Goal: Information Seeking & Learning: Learn about a topic

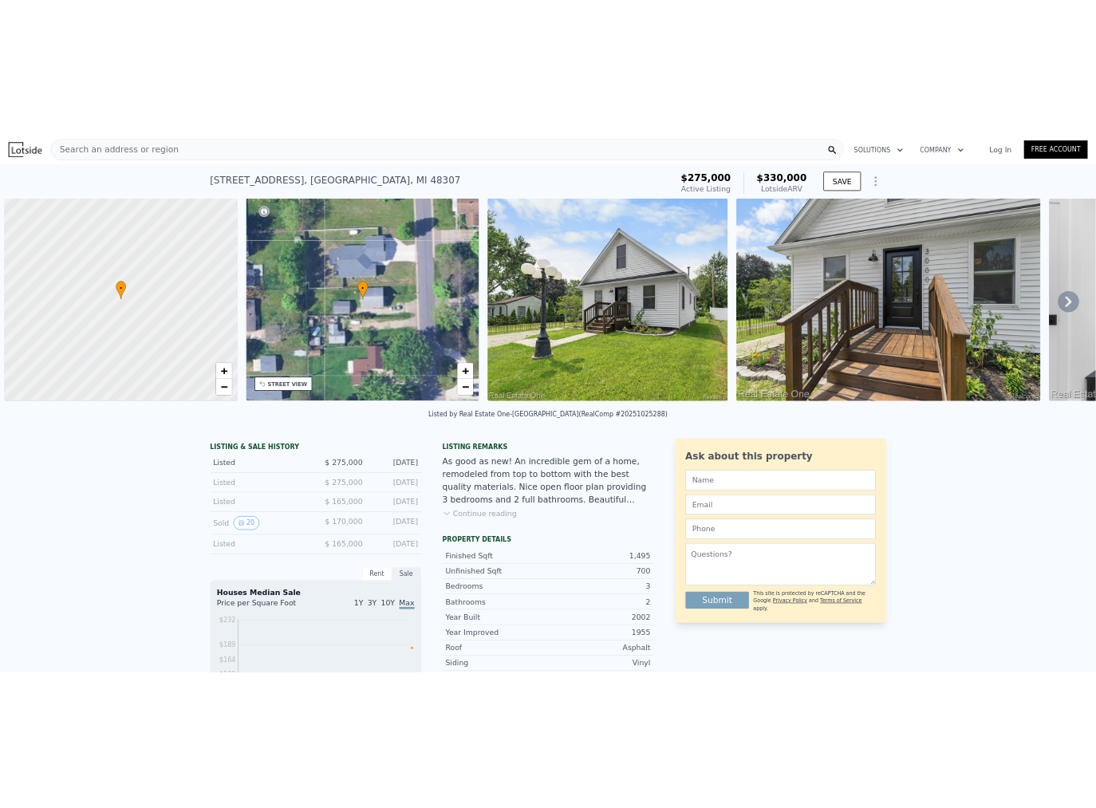
scroll to position [0, 6]
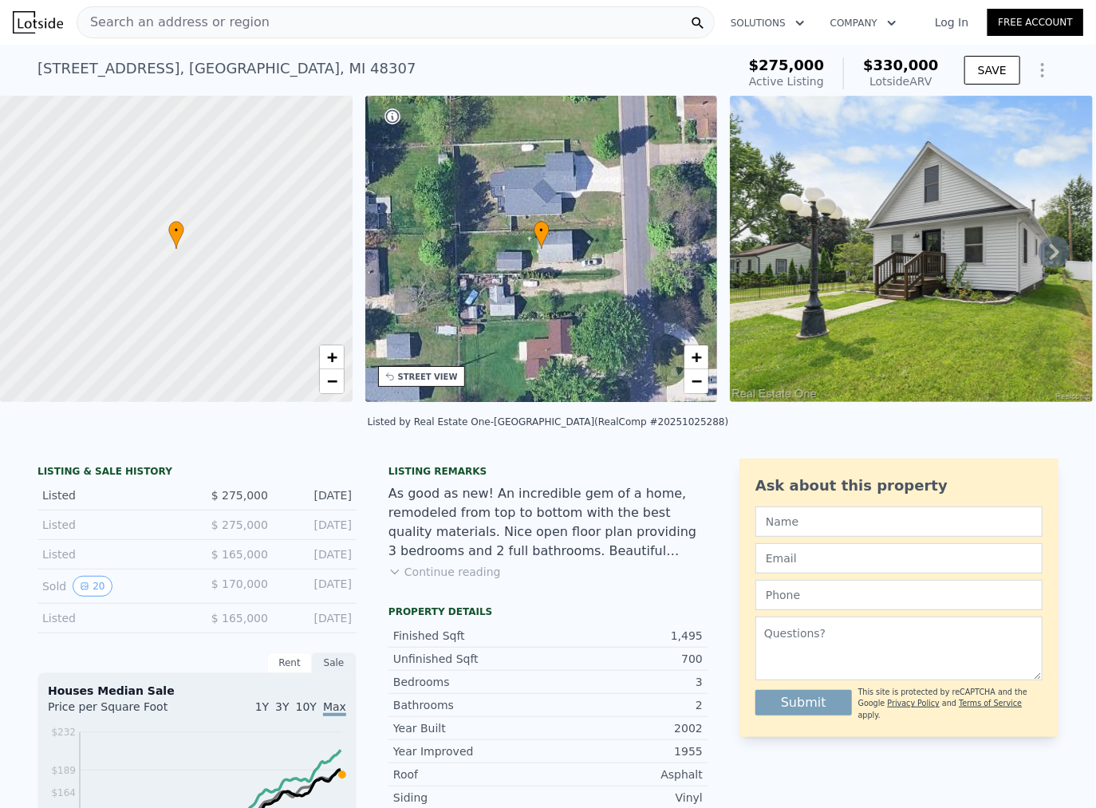
click at [694, 441] on div "Listed by Real Estate One-[GEOGRAPHIC_DATA] (RealComp #20251025288)" at bounding box center [548, 427] width 1096 height 38
click at [1050, 255] on icon at bounding box center [1055, 252] width 10 height 16
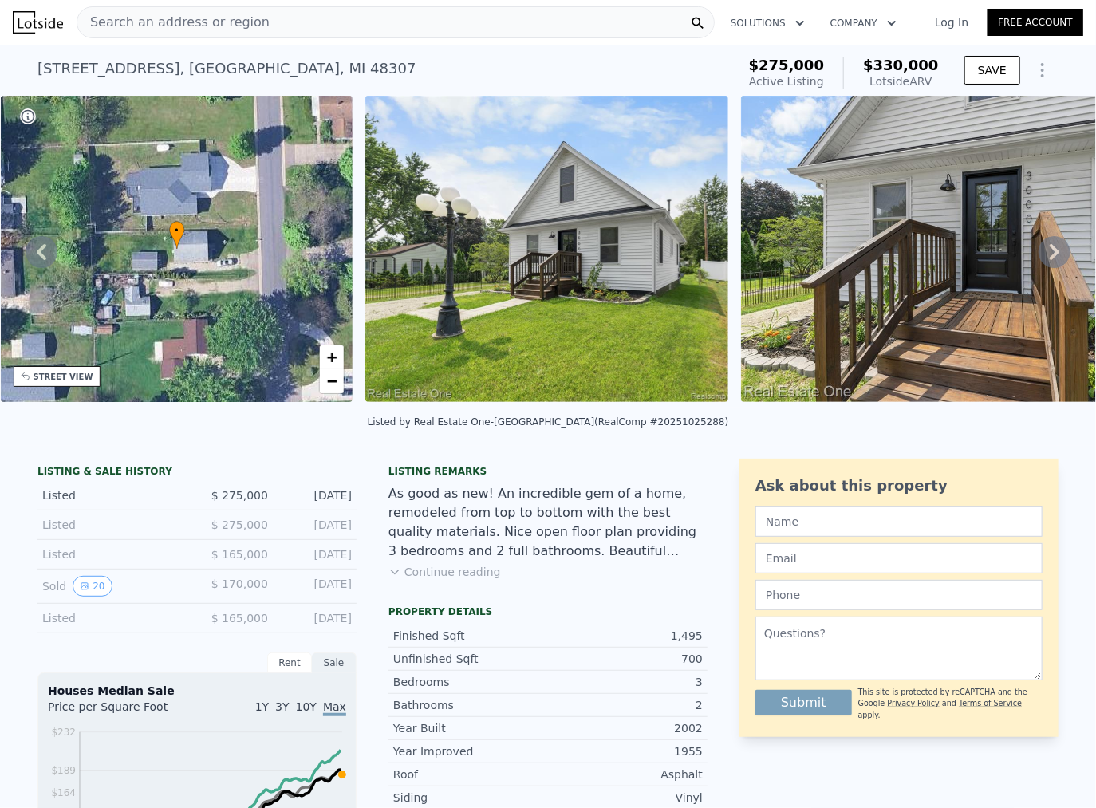
click at [1050, 255] on icon at bounding box center [1055, 252] width 10 height 16
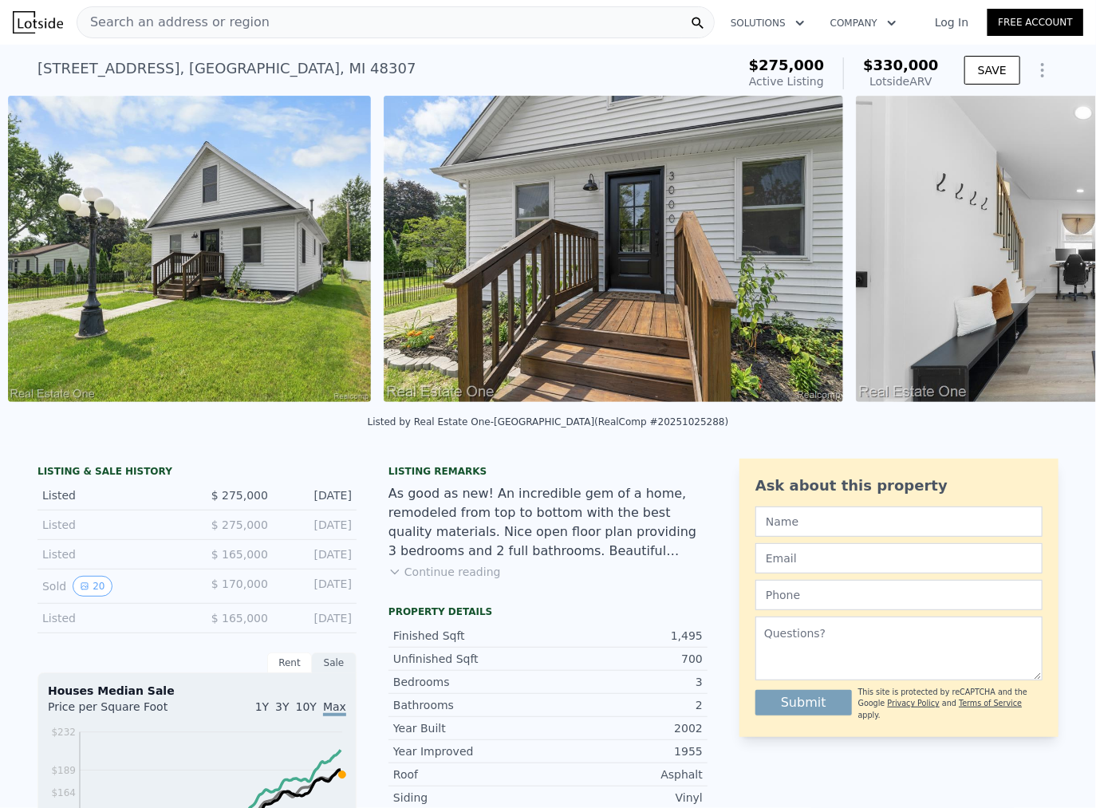
scroll to position [0, 730]
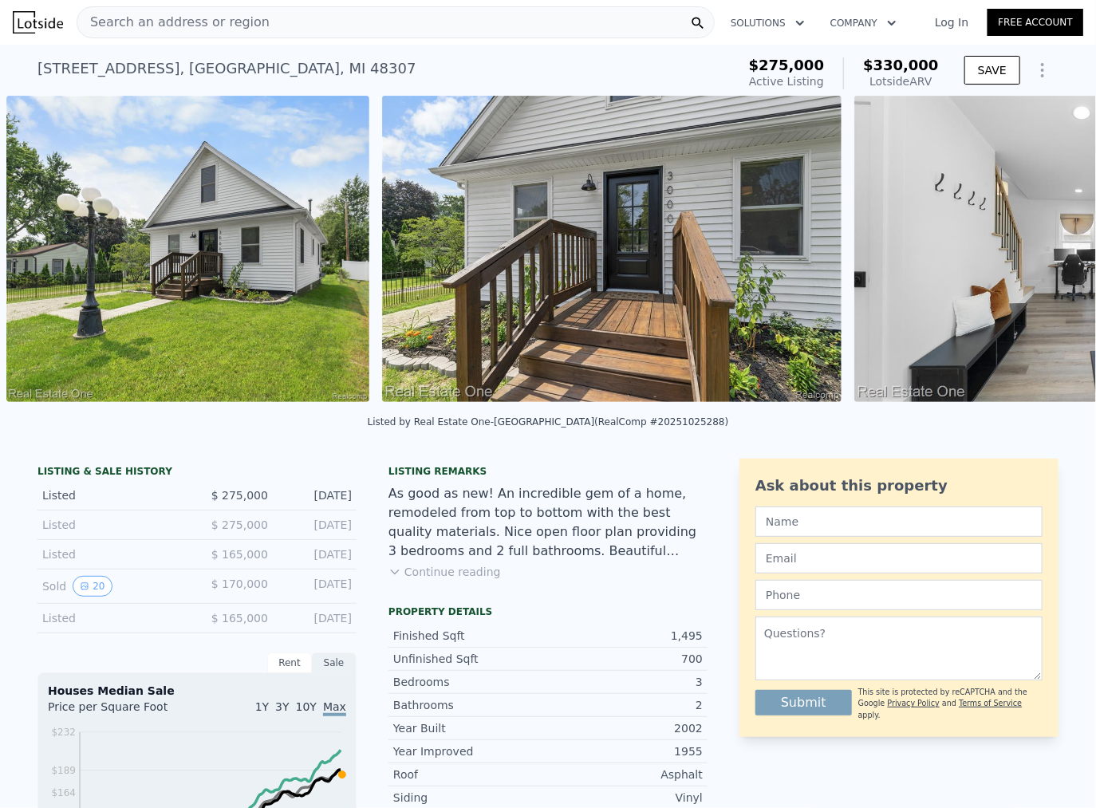
click at [1048, 255] on img at bounding box center [1084, 249] width 460 height 306
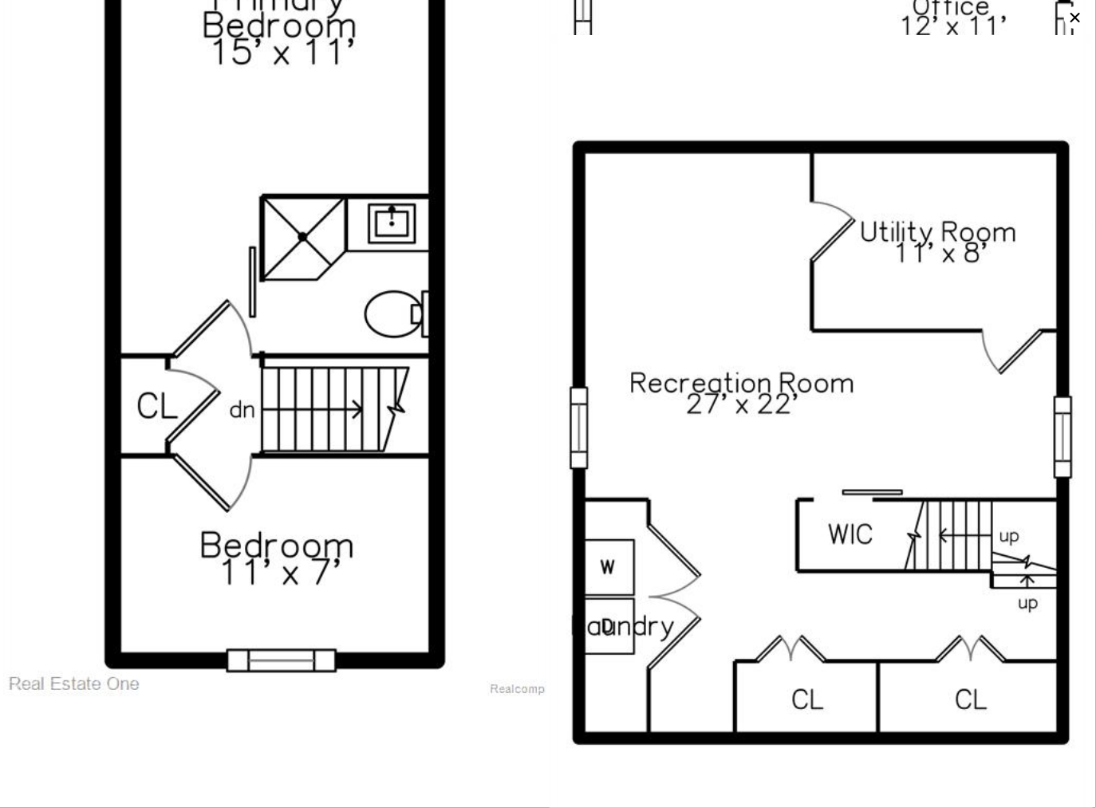
scroll to position [4233, 0]
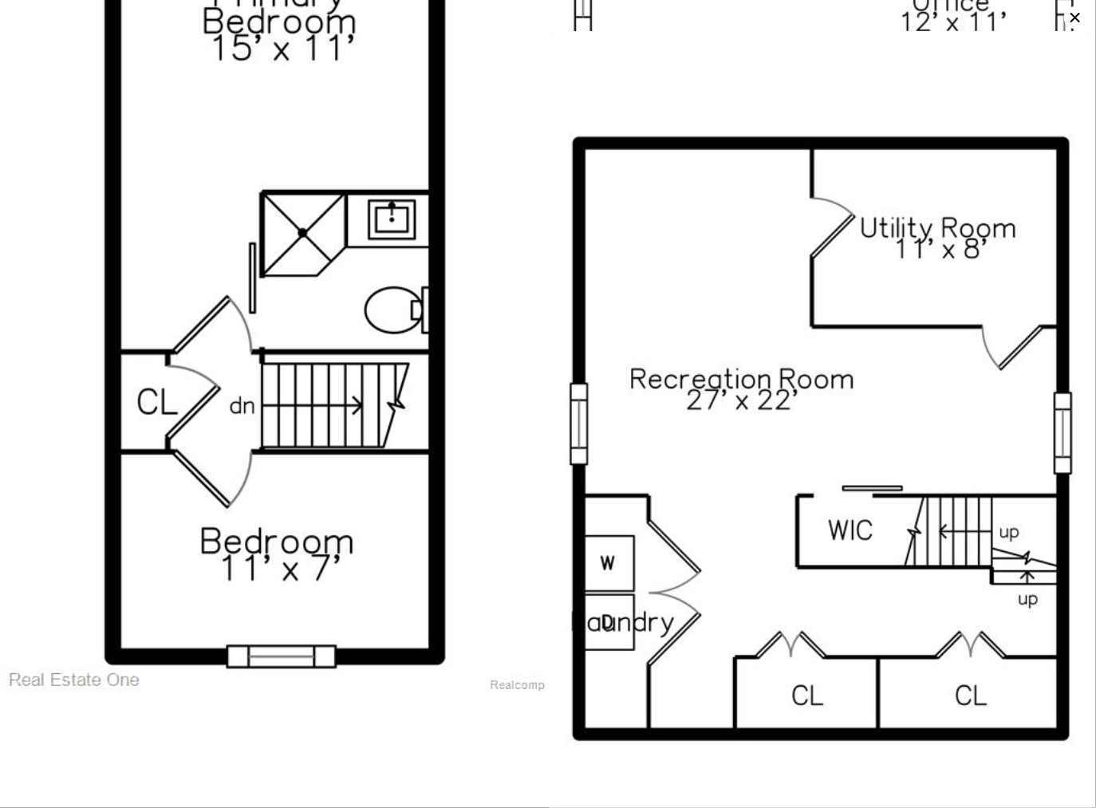
click at [1078, 10] on icon at bounding box center [1075, 17] width 22 height 22
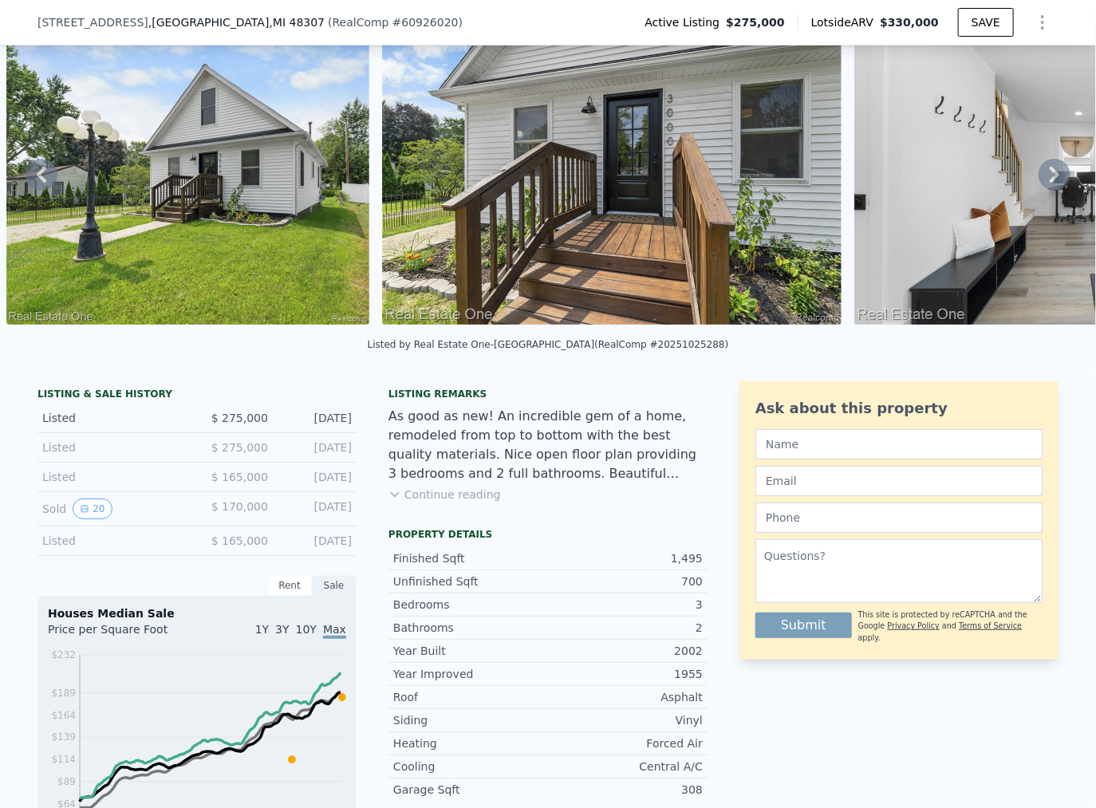
scroll to position [121, 0]
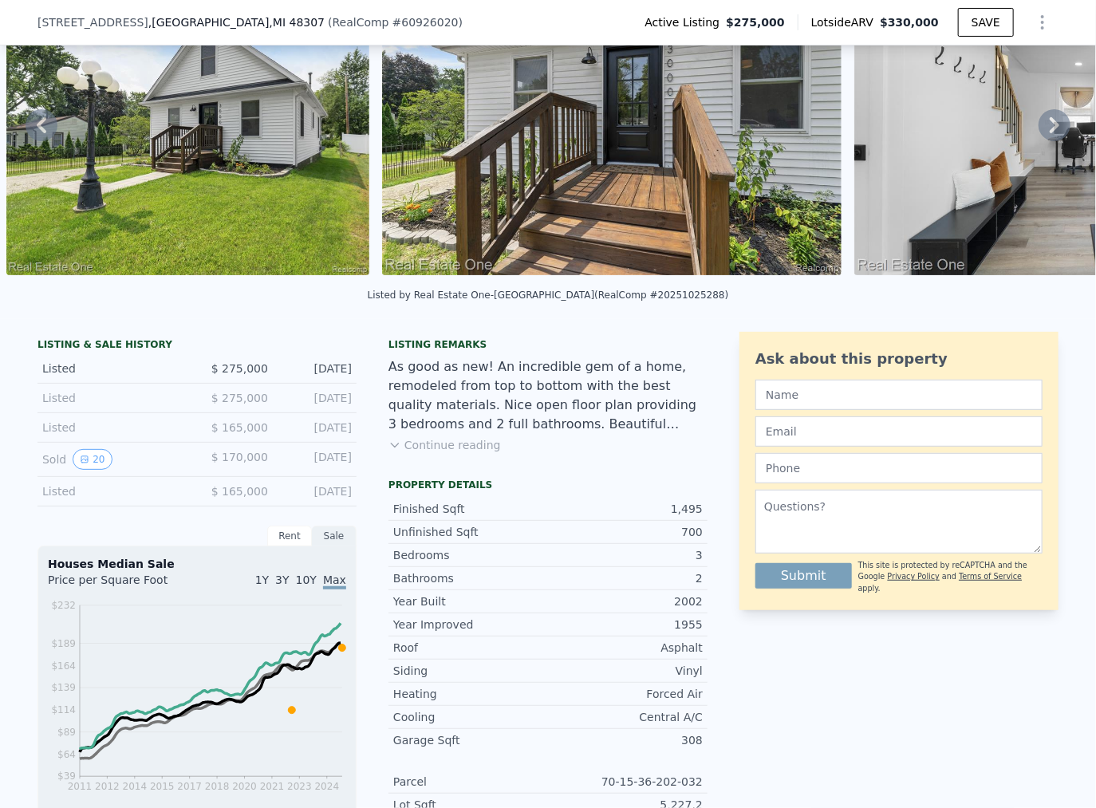
click at [482, 450] on button "Continue reading" at bounding box center [444, 445] width 112 height 16
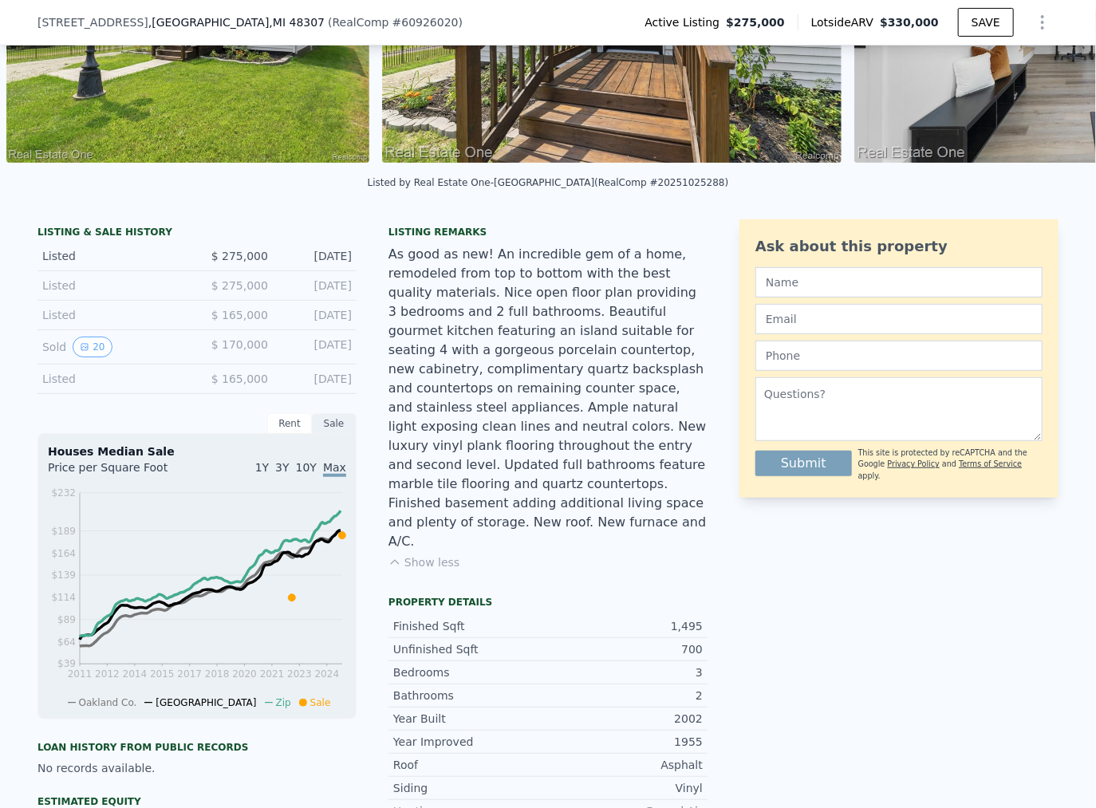
scroll to position [249, 0]
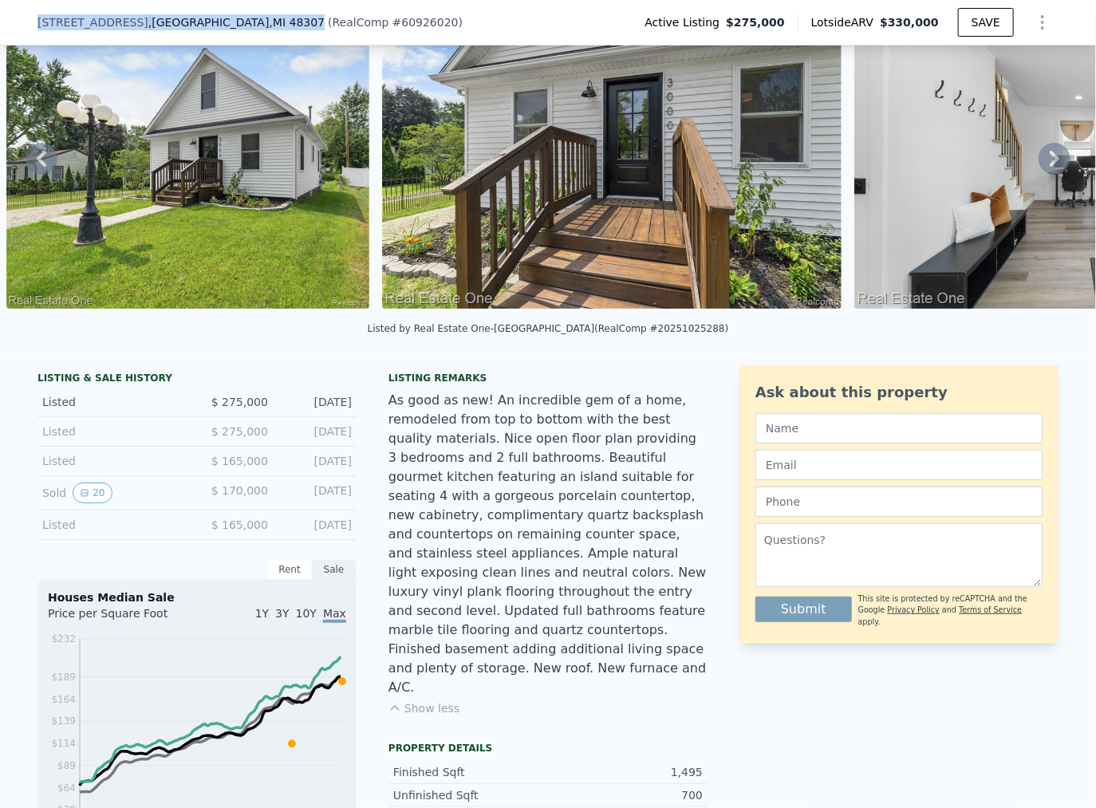
copy div "[STREET_ADDRESS]"
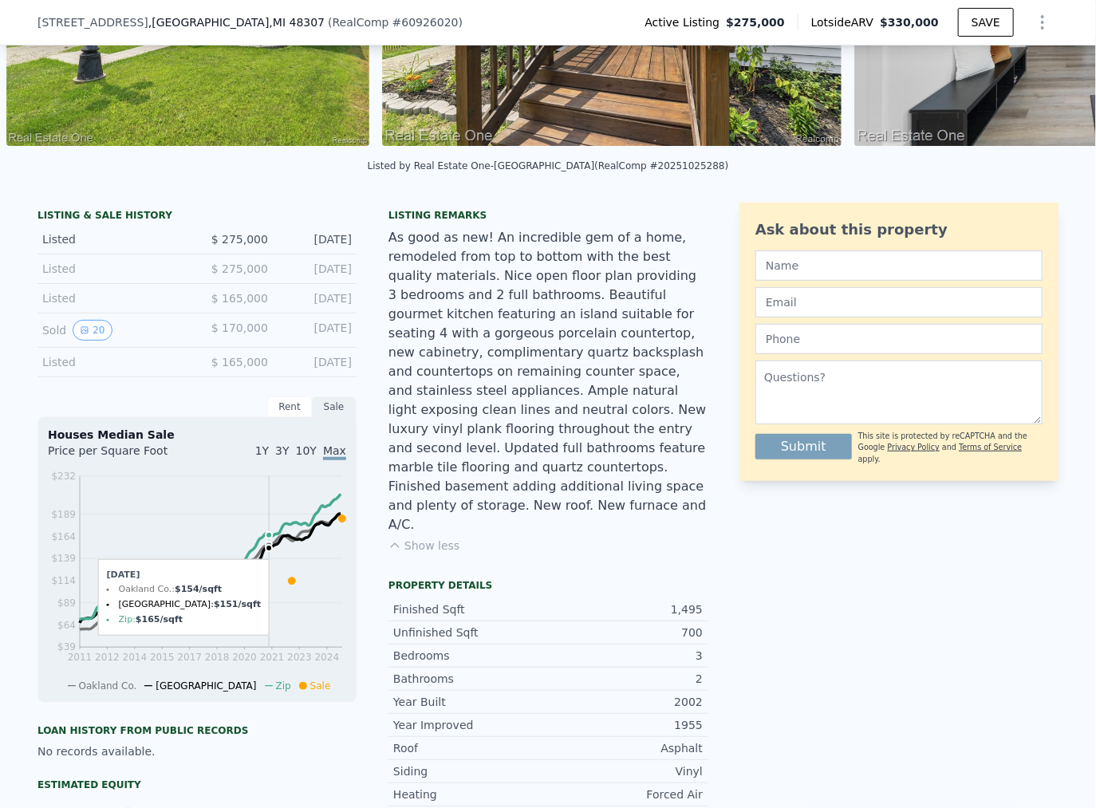
scroll to position [364, 0]
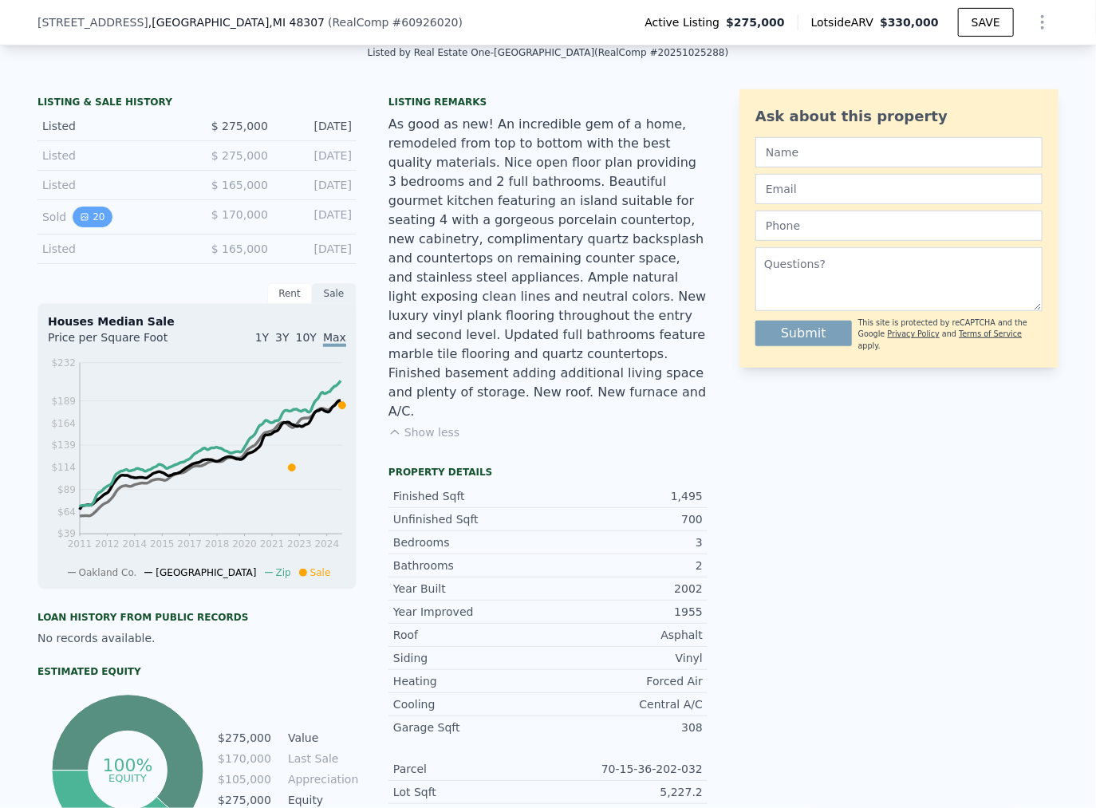
click at [86, 225] on button "20" at bounding box center [92, 217] width 39 height 21
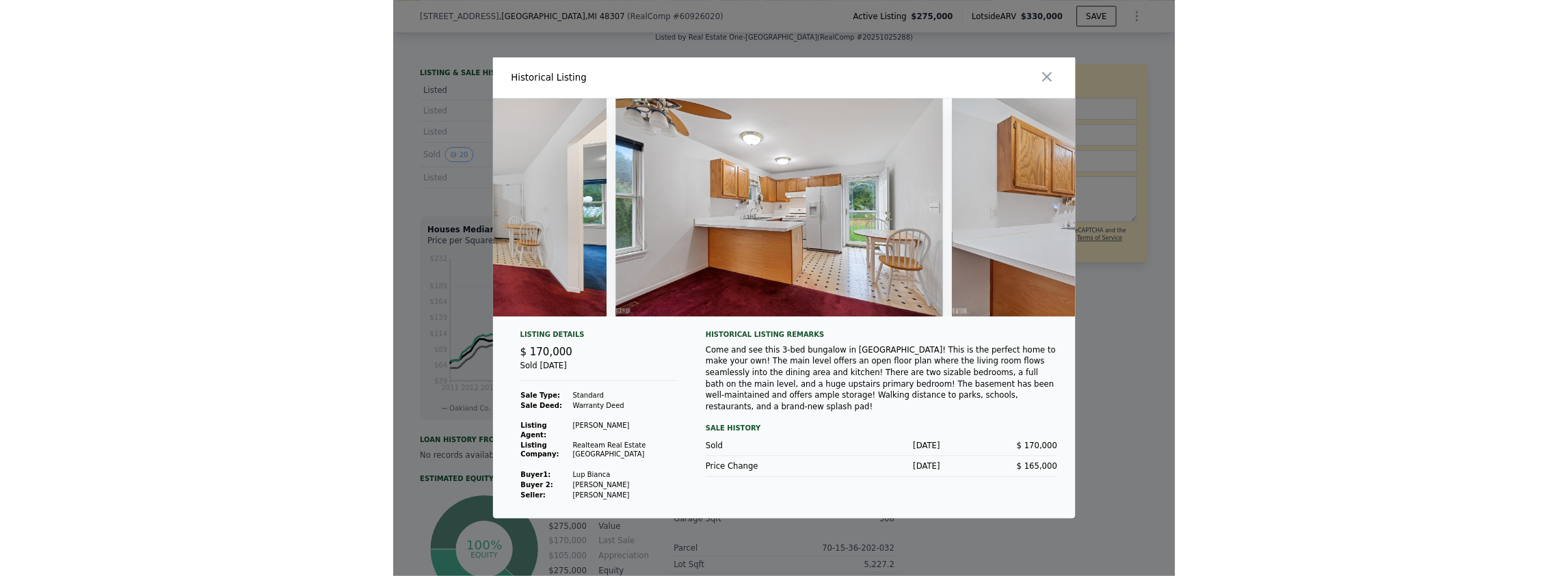
scroll to position [0, 0]
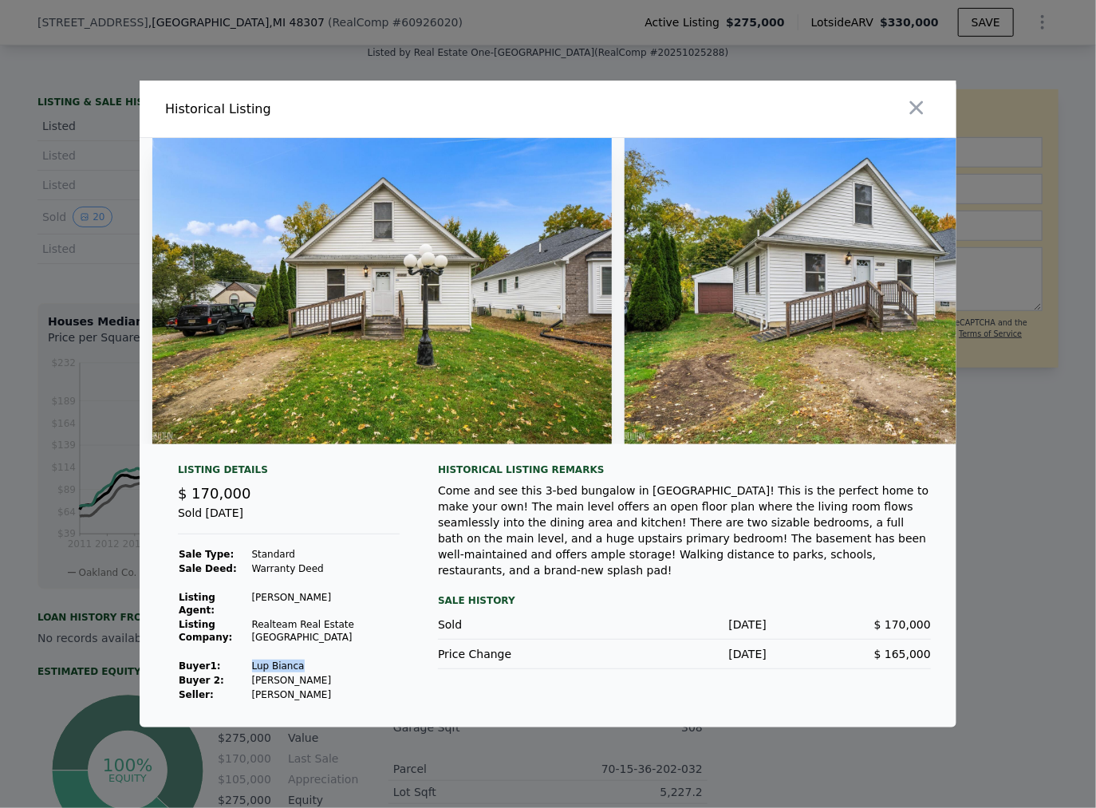
drag, startPoint x: 262, startPoint y: 663, endPoint x: 310, endPoint y: 664, distance: 48.7
click at [309, 664] on td "Lup Bianca" at bounding box center [325, 666] width 149 height 14
click at [316, 664] on td "Lup Bianca" at bounding box center [325, 666] width 149 height 14
drag, startPoint x: 311, startPoint y: 664, endPoint x: 263, endPoint y: 664, distance: 47.9
click at [263, 664] on td "Lup Bianca" at bounding box center [325, 666] width 149 height 14
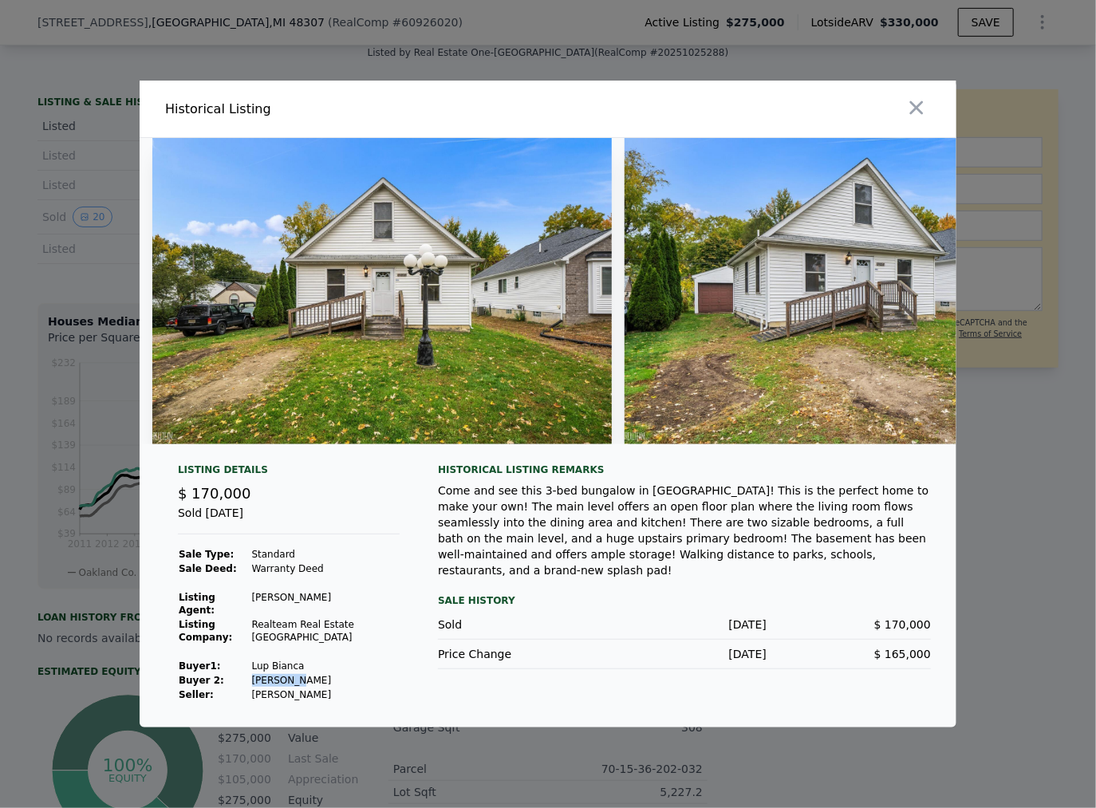
drag, startPoint x: 309, startPoint y: 680, endPoint x: 262, endPoint y: 683, distance: 47.1
click at [262, 683] on td "[PERSON_NAME]" at bounding box center [325, 680] width 149 height 14
copy td "[PERSON_NAME]"
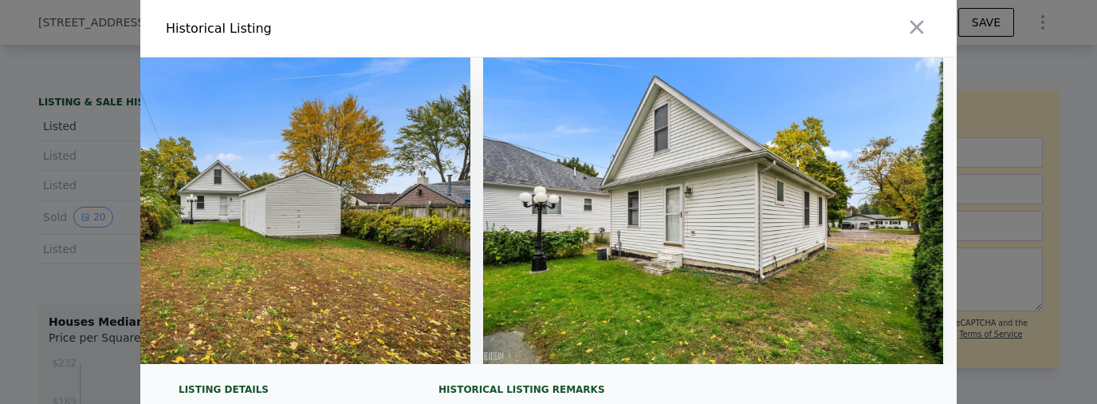
scroll to position [0, 8650]
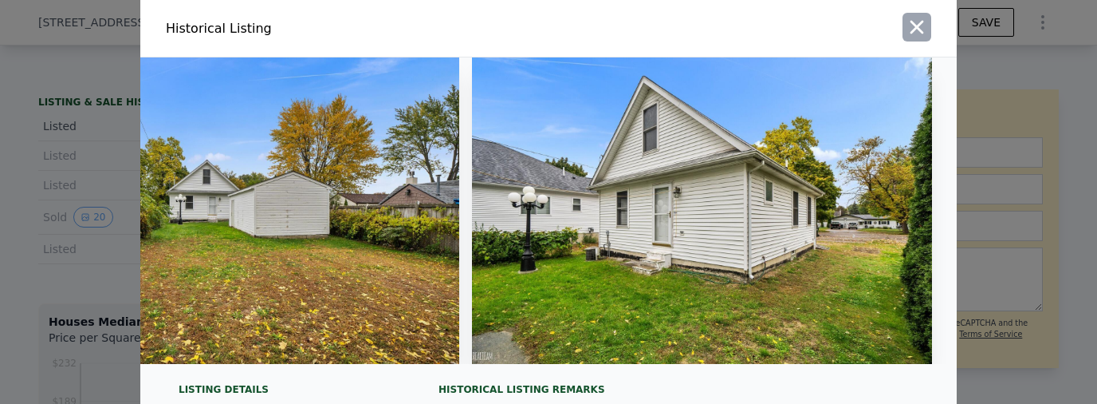
click at [916, 29] on icon "button" at bounding box center [918, 28] width 14 height 14
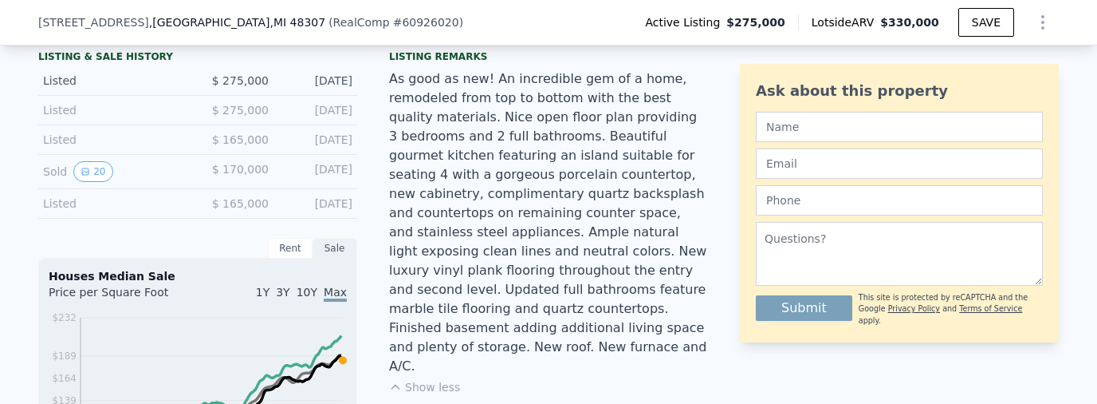
scroll to position [300, 0]
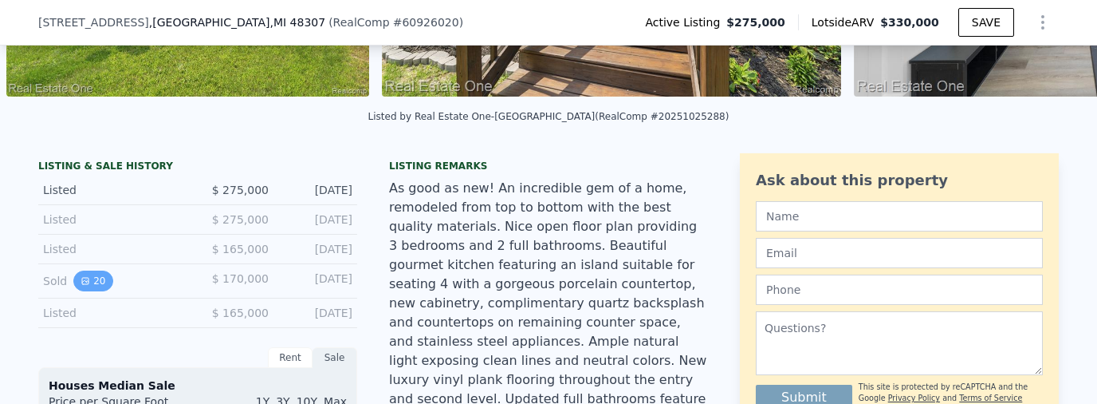
click at [93, 287] on button "20" at bounding box center [92, 280] width 39 height 21
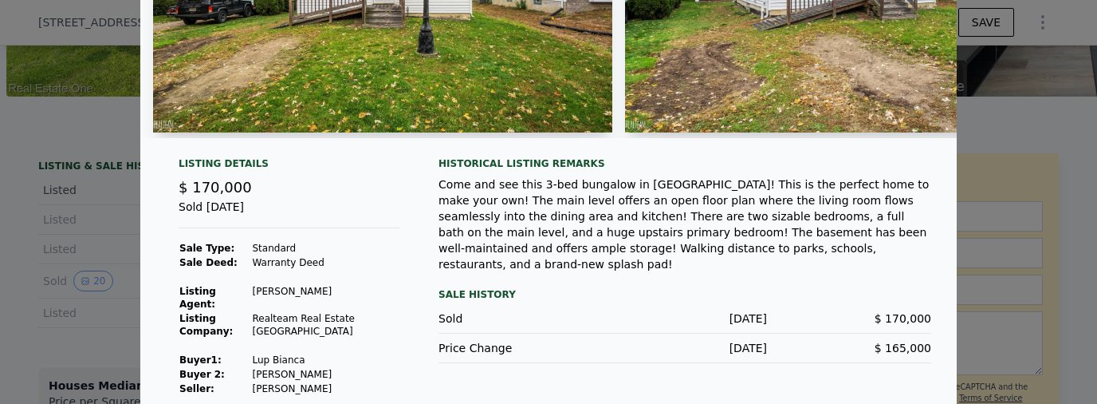
scroll to position [238, 0]
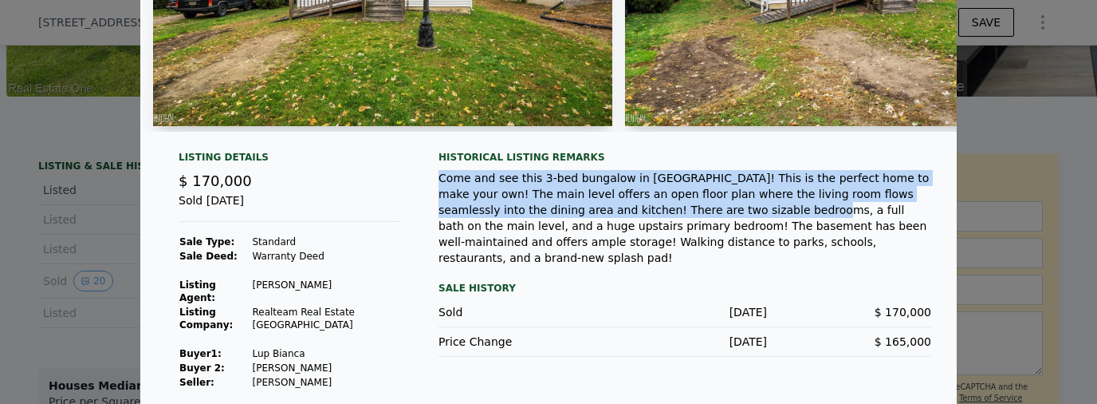
drag, startPoint x: 431, startPoint y: 179, endPoint x: 624, endPoint y: 215, distance: 196.3
click at [624, 215] on div "Listing Details $ 170,000 Sold [DATE] Sale Type: Standard Sale Deed: Warranty D…" at bounding box center [548, 283] width 817 height 264
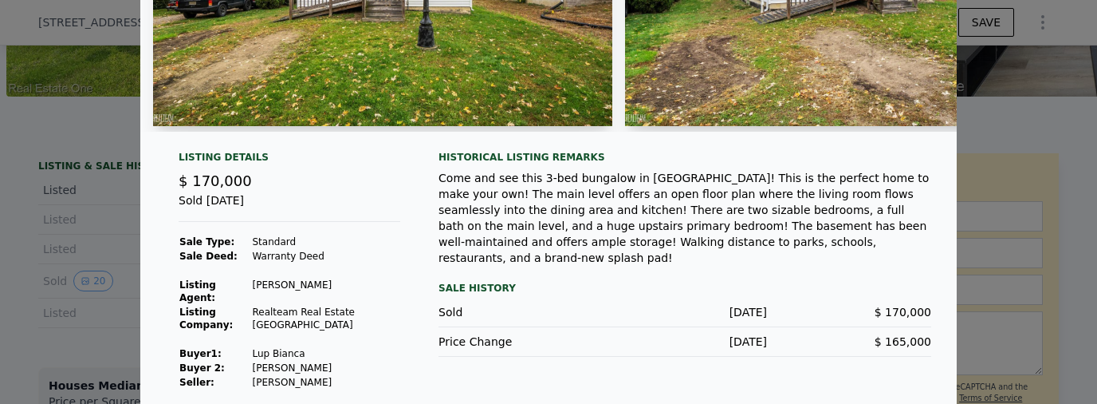
click at [627, 215] on div "Come and see this 3-bed bungalow in [GEOGRAPHIC_DATA]! This is the perfect home…" at bounding box center [685, 218] width 493 height 96
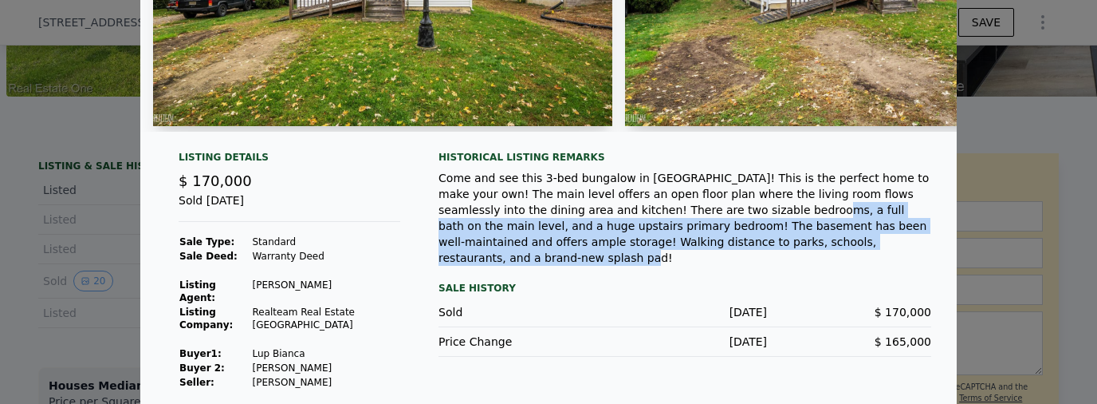
drag, startPoint x: 624, startPoint y: 215, endPoint x: 695, endPoint y: 241, distance: 75.4
click at [695, 241] on div "Come and see this 3-bed bungalow in [GEOGRAPHIC_DATA]! This is the perfect home…" at bounding box center [685, 218] width 493 height 96
click at [676, 246] on div "Come and see this 3-bed bungalow in [GEOGRAPHIC_DATA]! This is the perfect home…" at bounding box center [685, 218] width 493 height 96
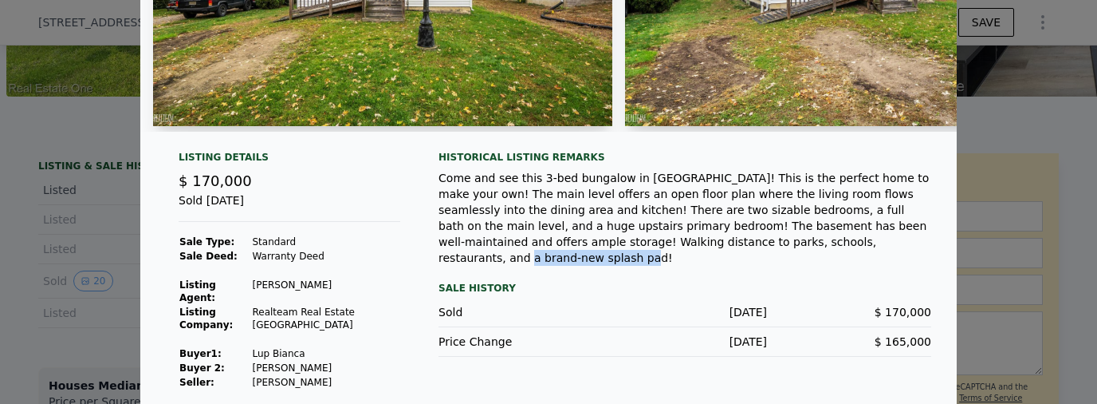
drag, startPoint x: 670, startPoint y: 246, endPoint x: 564, endPoint y: 242, distance: 106.1
click at [564, 242] on div "Come and see this 3-bed bungalow in [GEOGRAPHIC_DATA]! This is the perfect home…" at bounding box center [685, 218] width 493 height 96
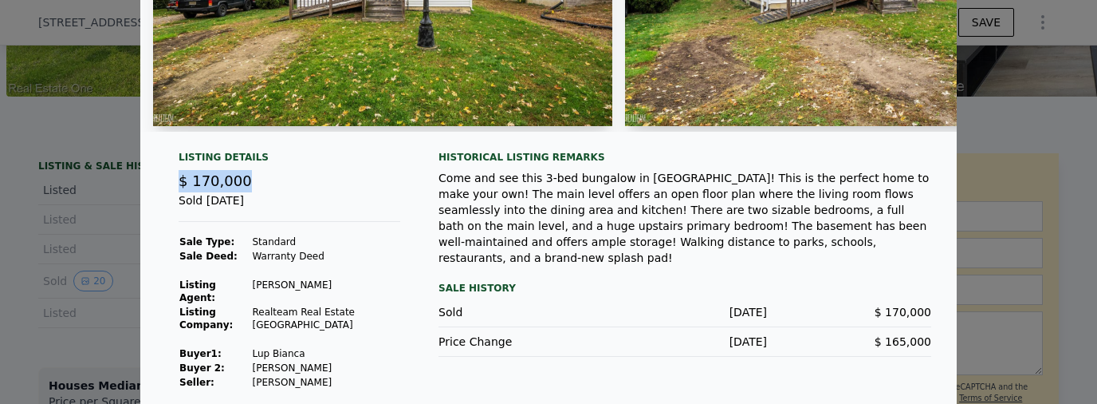
drag, startPoint x: 211, startPoint y: 185, endPoint x: 172, endPoint y: 184, distance: 39.1
click at [172, 184] on div "Listing Details $ 170,000 Sold [DATE] Sale Type: Standard Sale Deed: Warranty D…" at bounding box center [289, 270] width 247 height 238
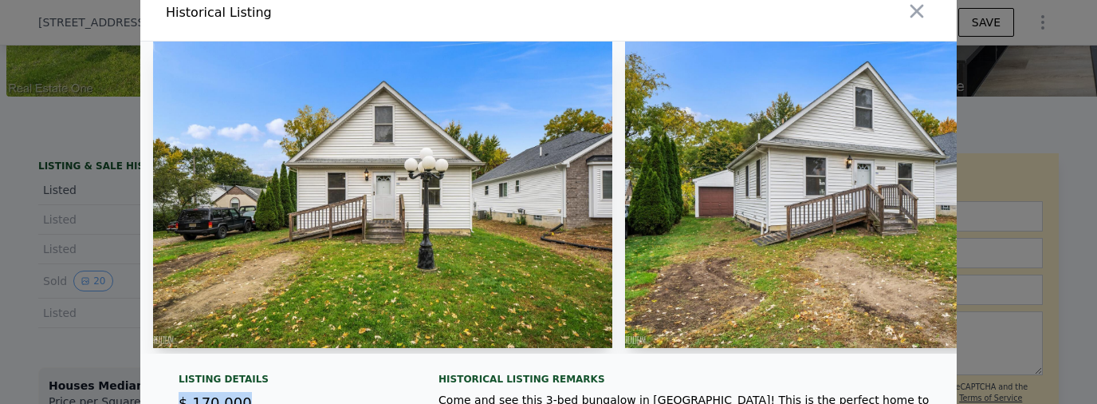
scroll to position [0, 0]
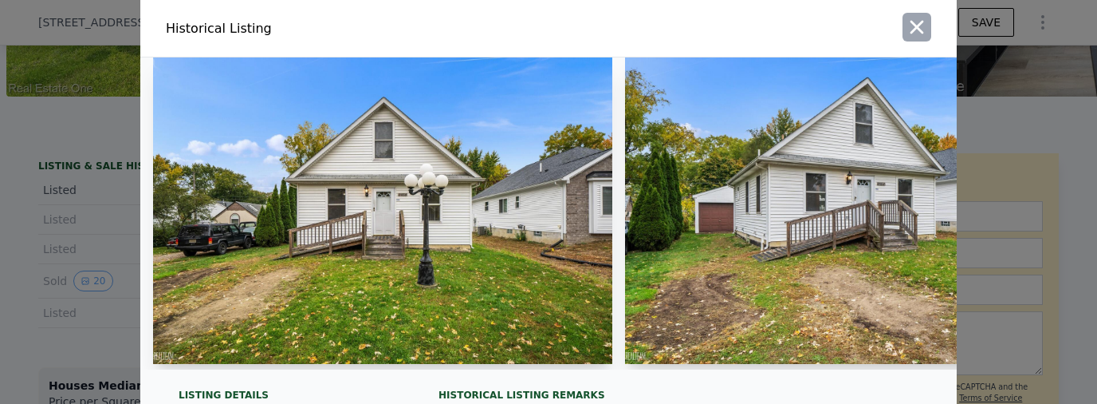
click at [919, 35] on icon "button" at bounding box center [917, 27] width 22 height 22
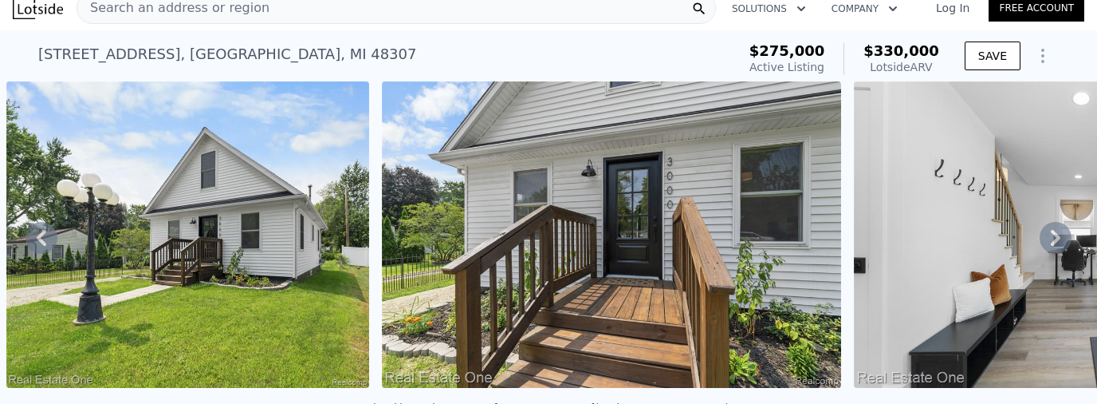
scroll to position [64, 0]
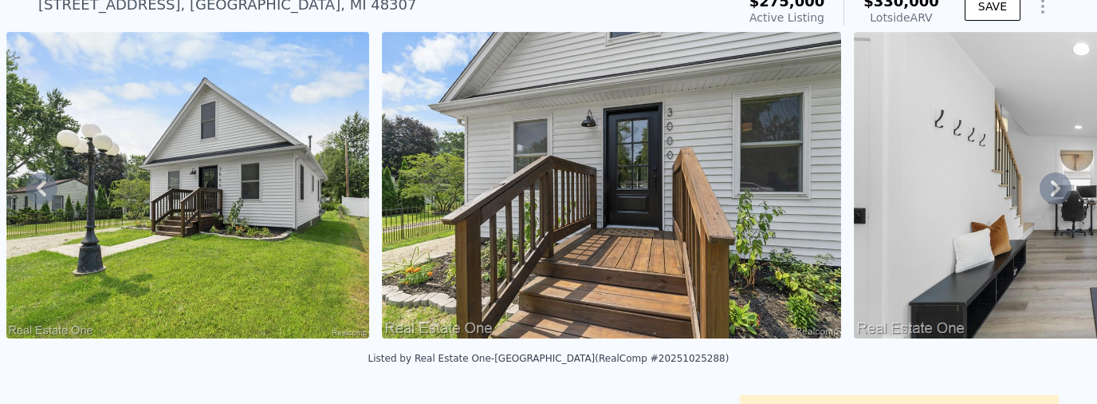
click at [1048, 191] on icon at bounding box center [1056, 188] width 32 height 32
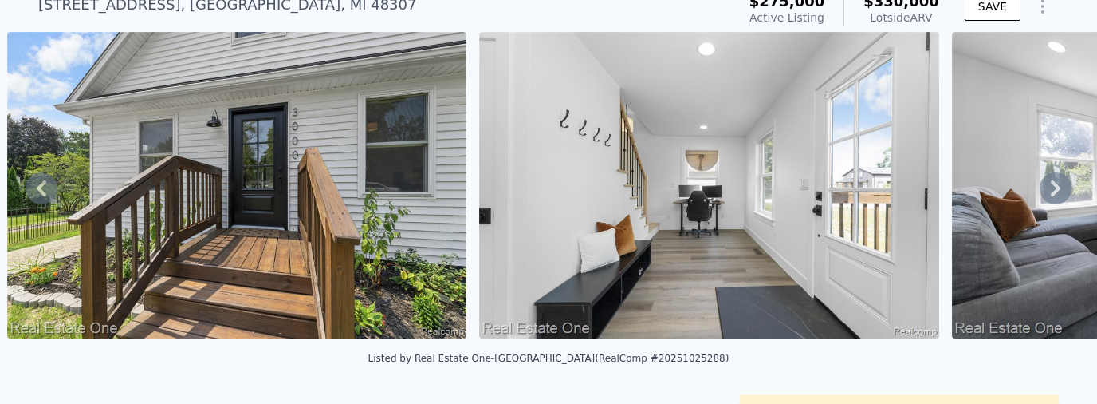
click at [1048, 191] on icon at bounding box center [1056, 188] width 32 height 32
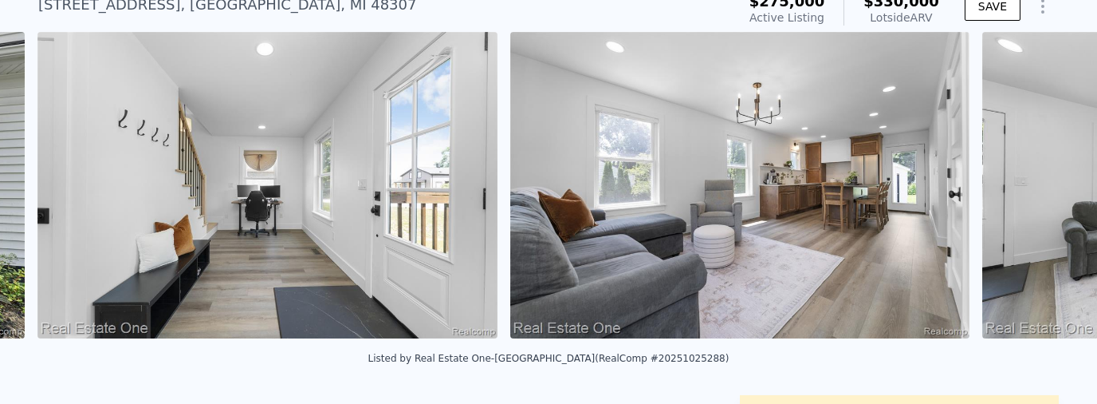
scroll to position [0, 1578]
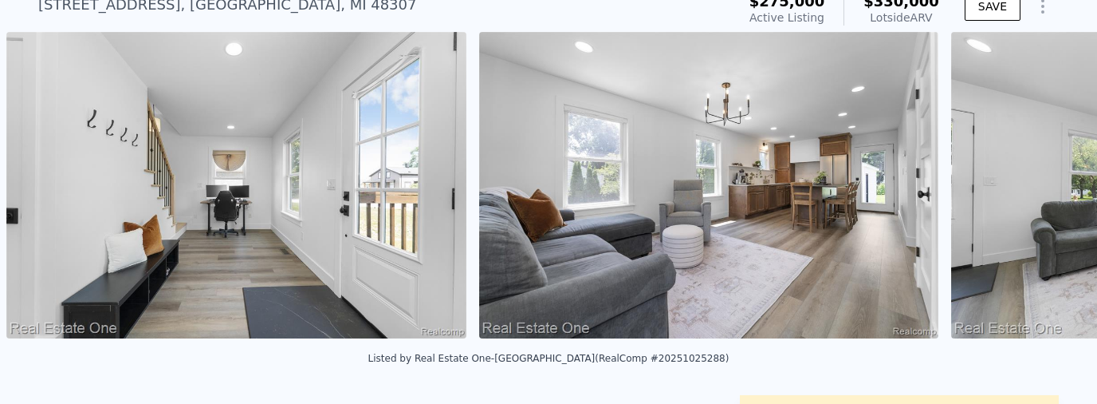
click at [1048, 191] on div "• + − • + − STREET VIEW Loading... SATELLITE VIEW" at bounding box center [548, 188] width 1097 height 312
click at [1051, 191] on icon at bounding box center [1056, 188] width 10 height 16
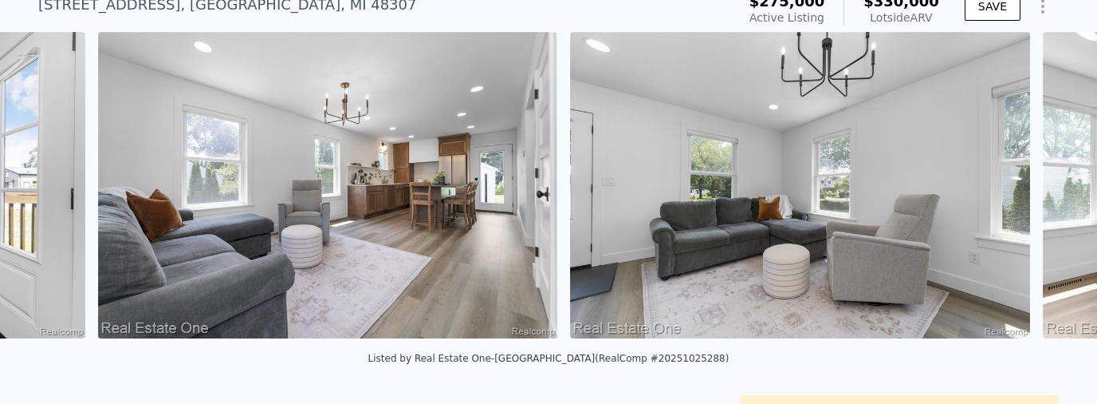
scroll to position [0, 2050]
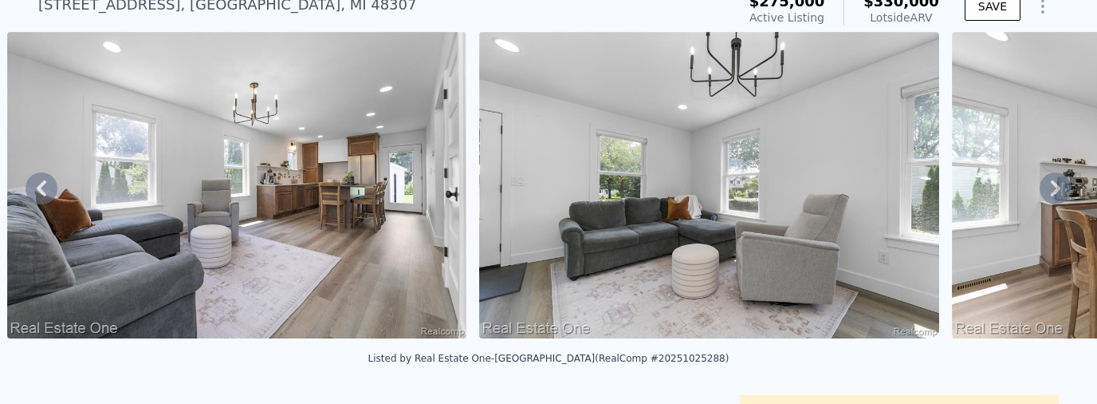
click at [33, 183] on icon at bounding box center [42, 188] width 32 height 32
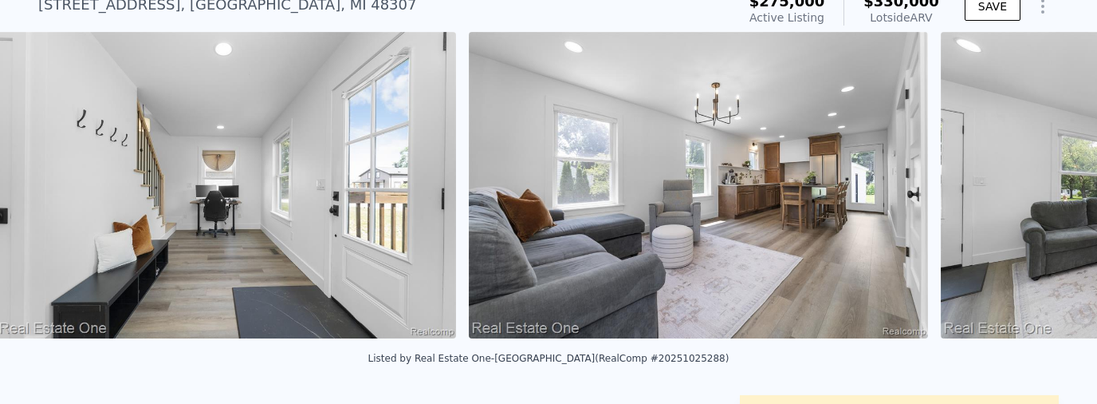
click at [33, 183] on img at bounding box center [226, 185] width 460 height 306
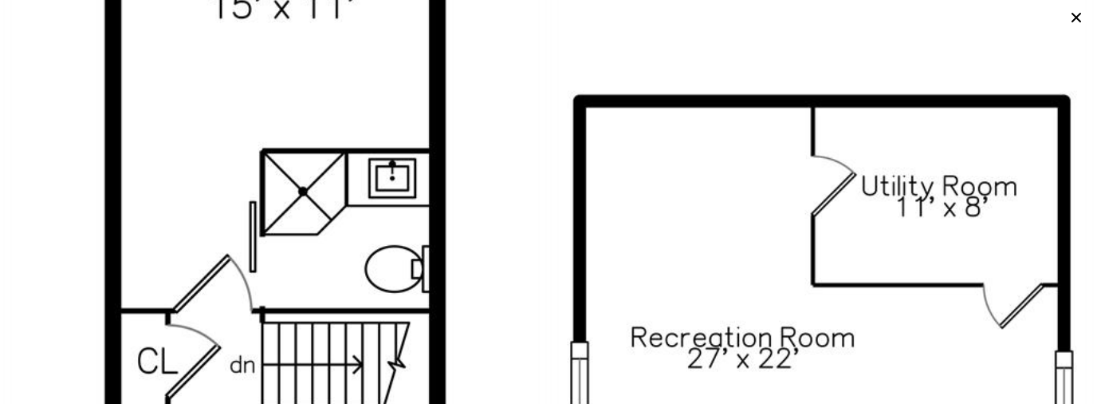
scroll to position [4662, 0]
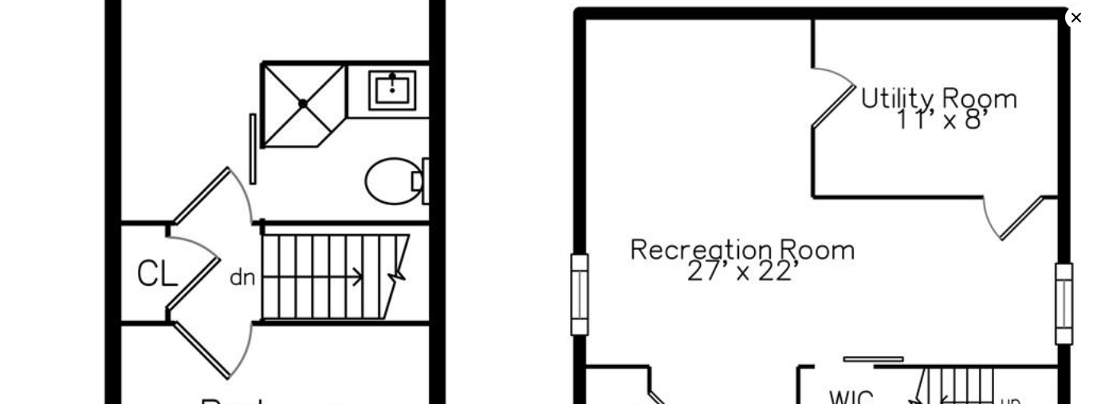
drag, startPoint x: 854, startPoint y: 138, endPoint x: 857, endPoint y: 126, distance: 12.4
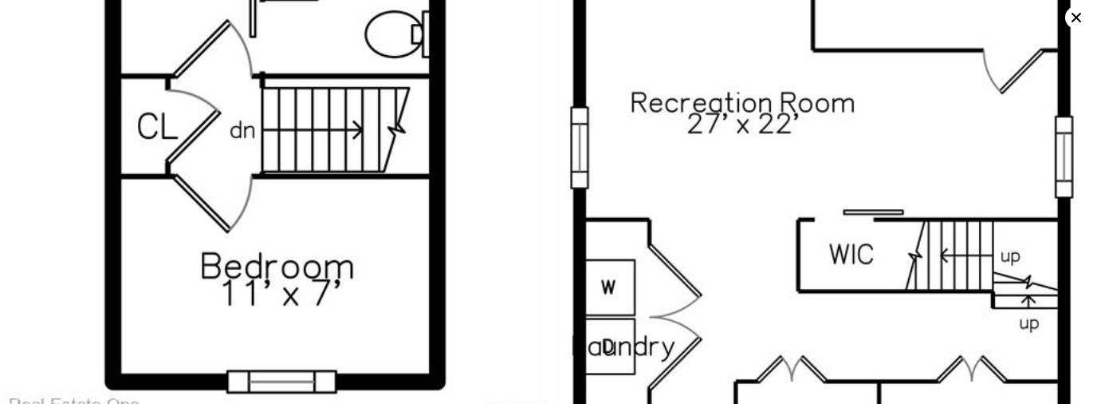
drag, startPoint x: 884, startPoint y: 163, endPoint x: 883, endPoint y: 142, distance: 20.8
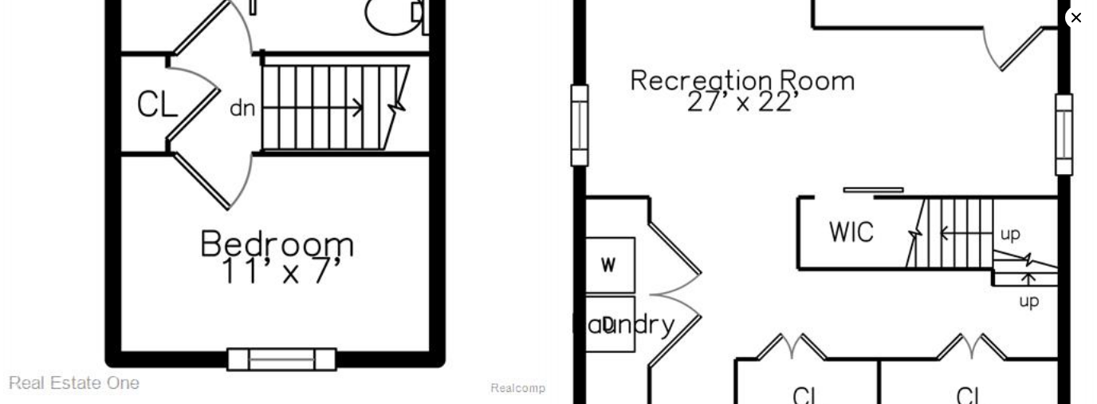
scroll to position [4254, 0]
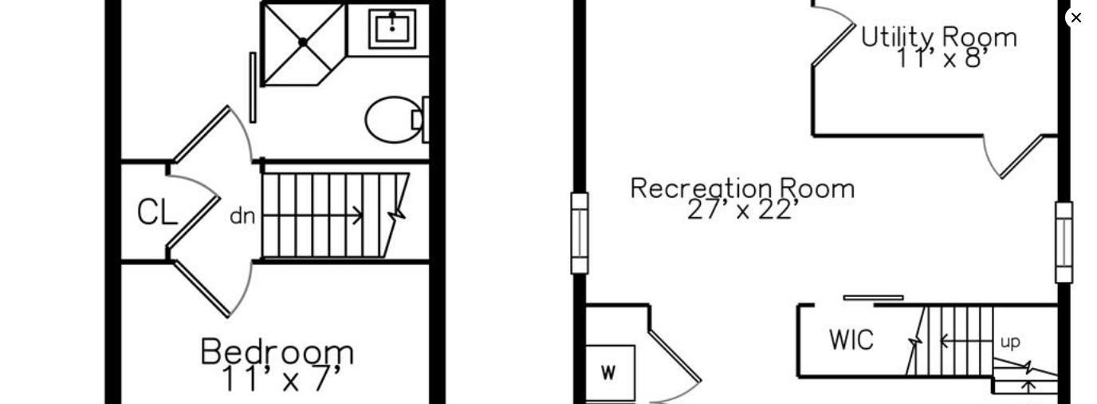
drag, startPoint x: 214, startPoint y: 77, endPoint x: 215, endPoint y: 62, distance: 15.2
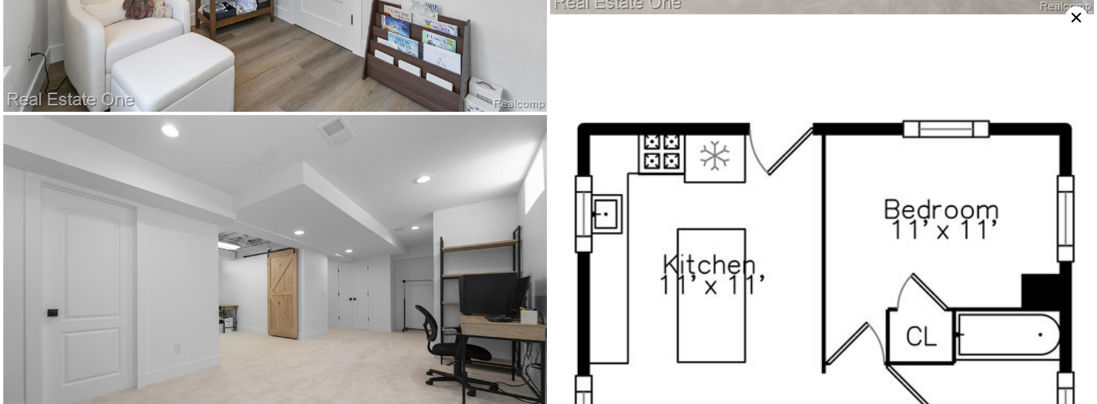
scroll to position [3638, 0]
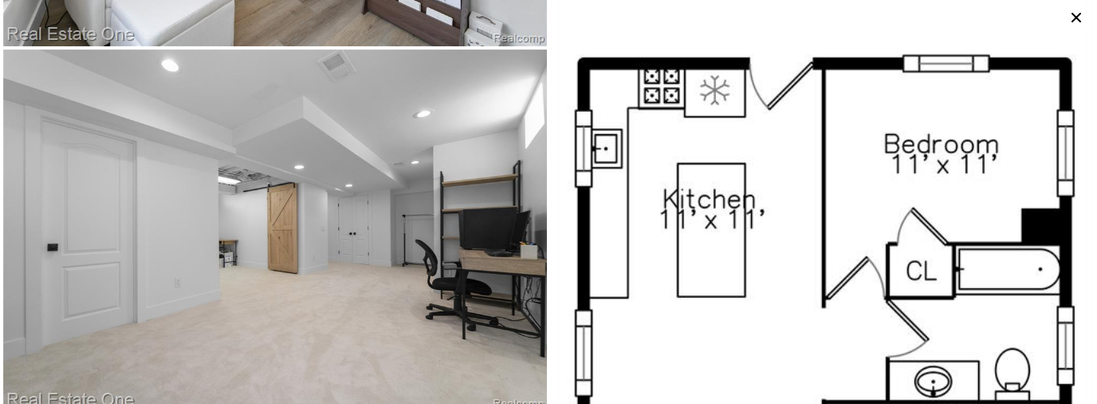
drag, startPoint x: 888, startPoint y: 235, endPoint x: 887, endPoint y: 252, distance: 16.8
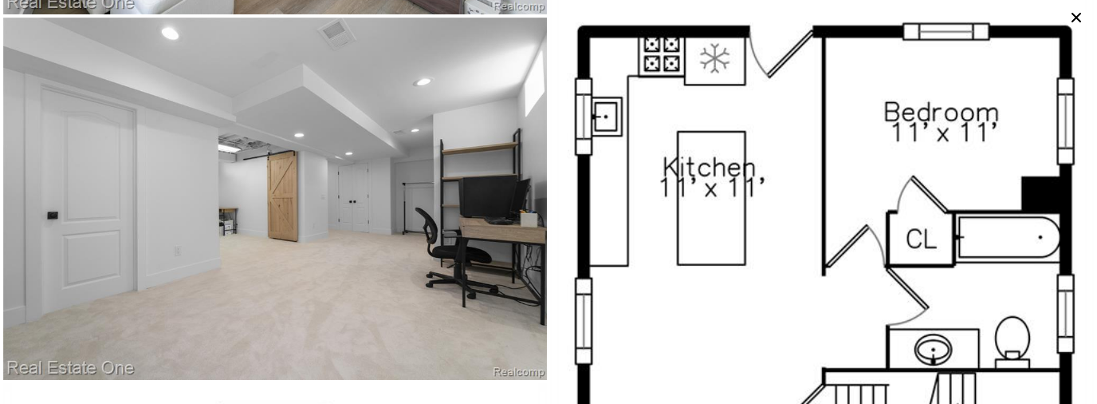
scroll to position [3735, 0]
drag, startPoint x: 887, startPoint y: 252, endPoint x: 884, endPoint y: 262, distance: 10.8
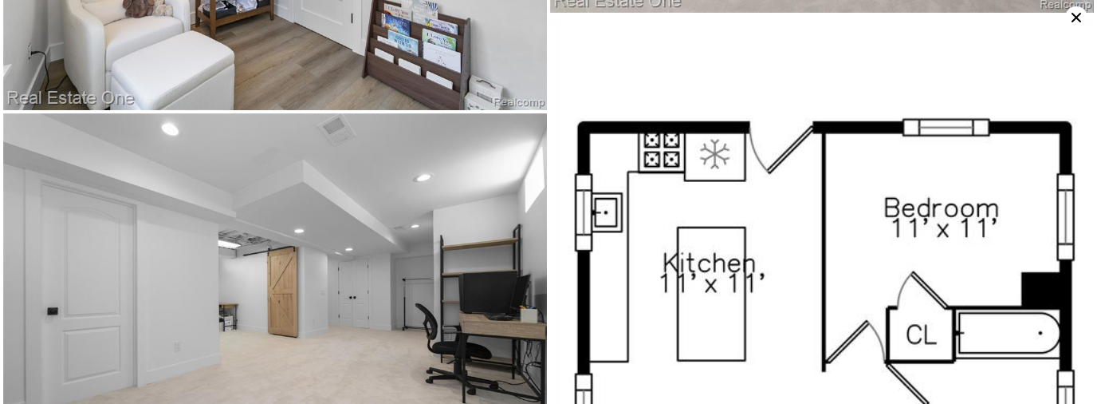
scroll to position [3638, 0]
click at [1075, 14] on icon at bounding box center [1076, 17] width 22 height 22
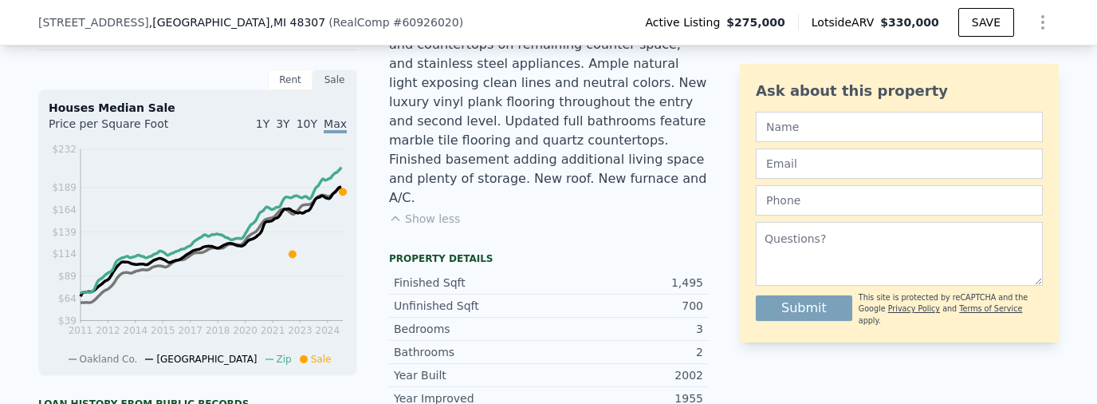
scroll to position [600, 0]
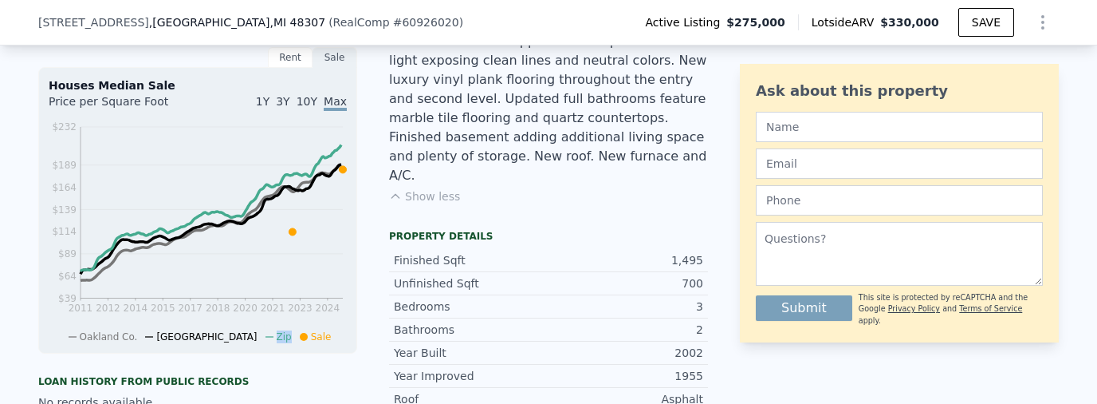
drag, startPoint x: 253, startPoint y: 339, endPoint x: 266, endPoint y: 338, distance: 13.6
click at [266, 338] on li "Zip" at bounding box center [279, 336] width 26 height 13
click at [314, 334] on div "Oakland Co. [GEOGRAPHIC_DATA] Zip Sale" at bounding box center [204, 332] width 310 height 21
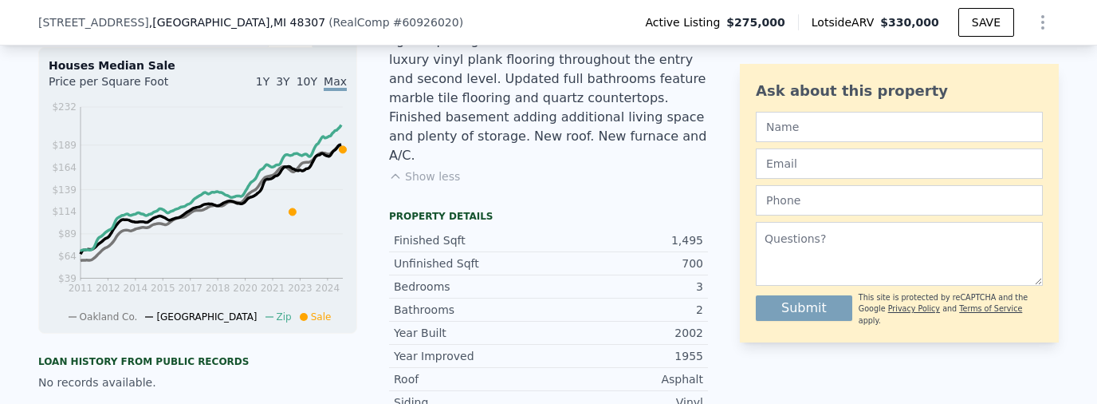
scroll to position [568, 0]
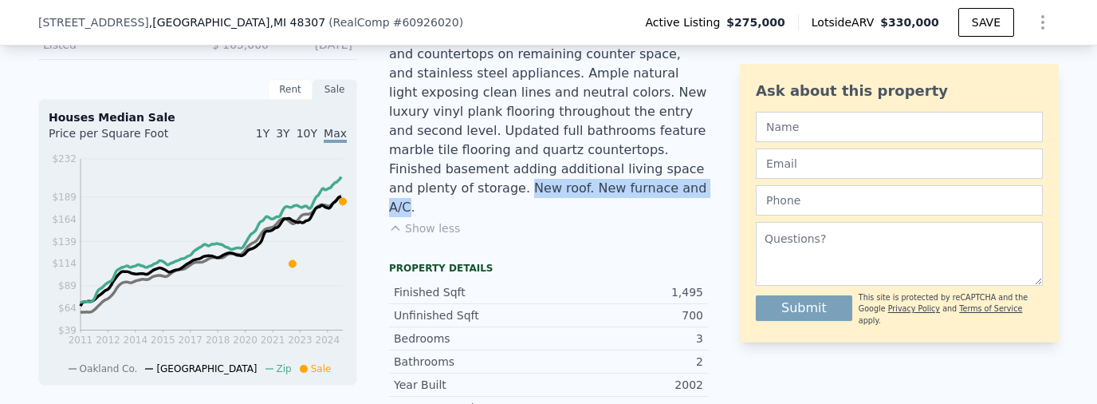
drag, startPoint x: 446, startPoint y: 152, endPoint x: 601, endPoint y: 153, distance: 155.5
click at [601, 153] on div "As good as new! An incredible gem of a home, remodeled from top to bottom with …" at bounding box center [548, 64] width 319 height 306
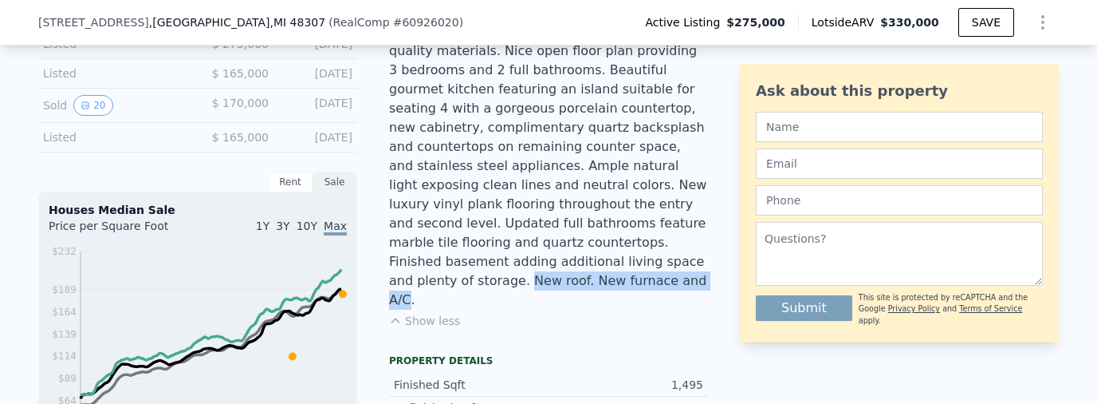
scroll to position [472, 0]
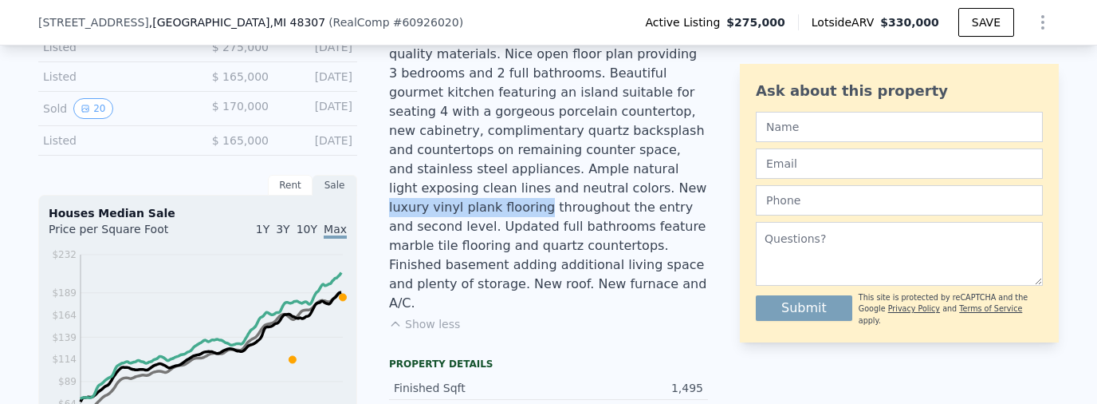
drag, startPoint x: 493, startPoint y: 172, endPoint x: 628, endPoint y: 176, distance: 134.8
click at [628, 176] on div "As good as new! An incredible gem of a home, remodeled from top to bottom with …" at bounding box center [548, 159] width 319 height 306
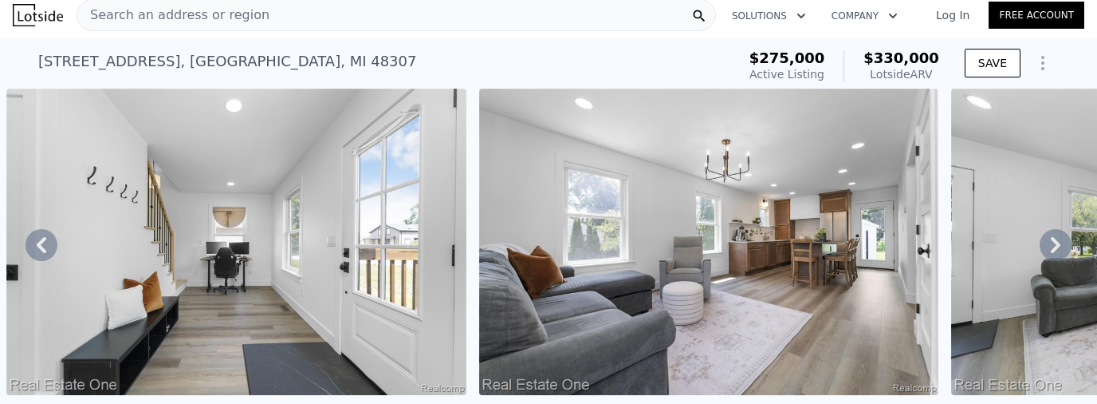
scroll to position [6, 0]
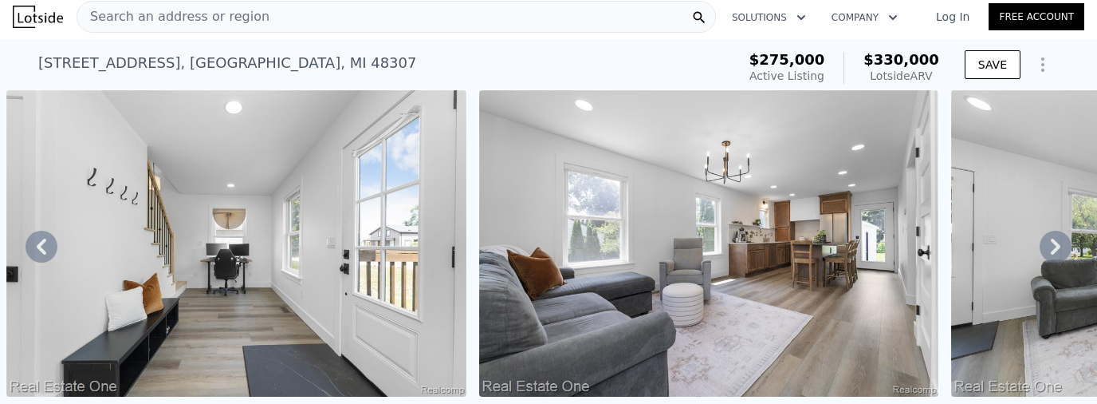
click at [1054, 246] on icon at bounding box center [1056, 246] width 10 height 16
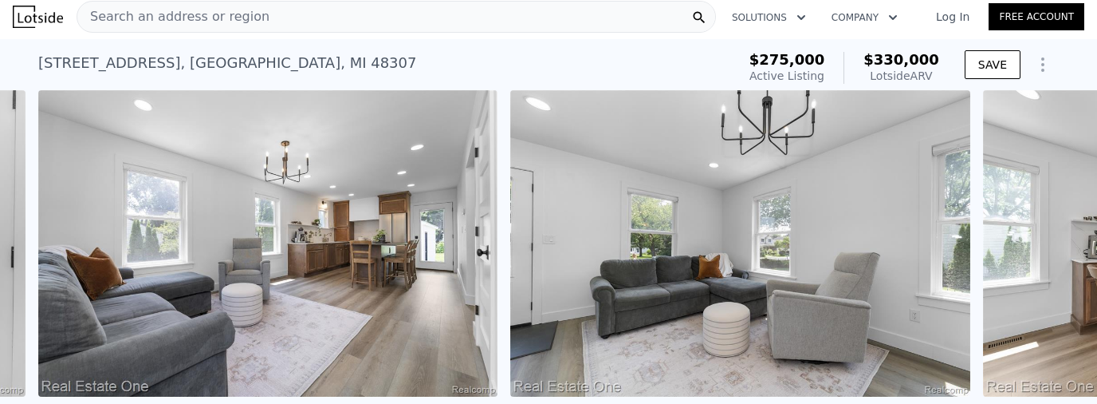
scroll to position [0, 2050]
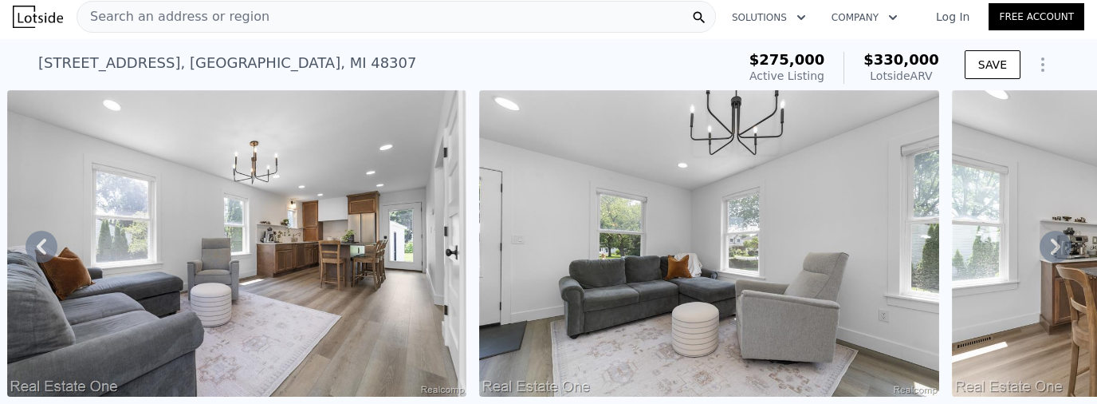
click at [1054, 246] on icon at bounding box center [1056, 246] width 10 height 16
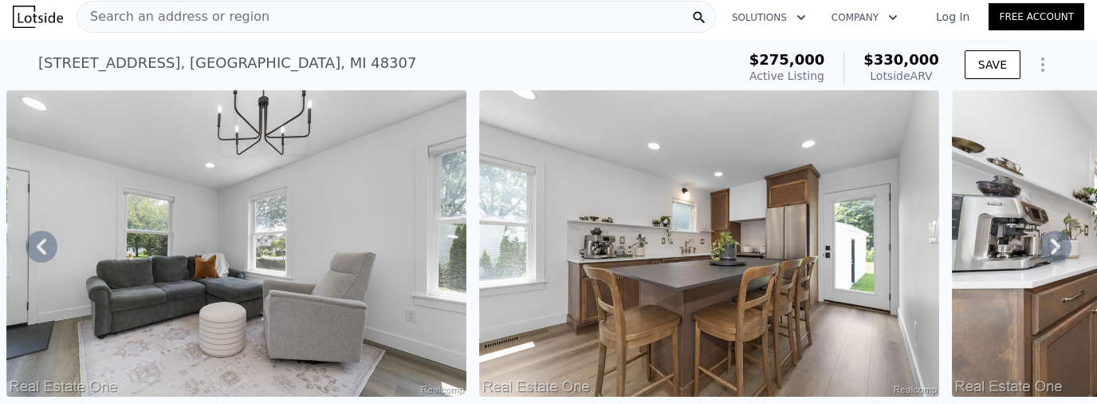
click at [1054, 246] on icon at bounding box center [1056, 246] width 10 height 16
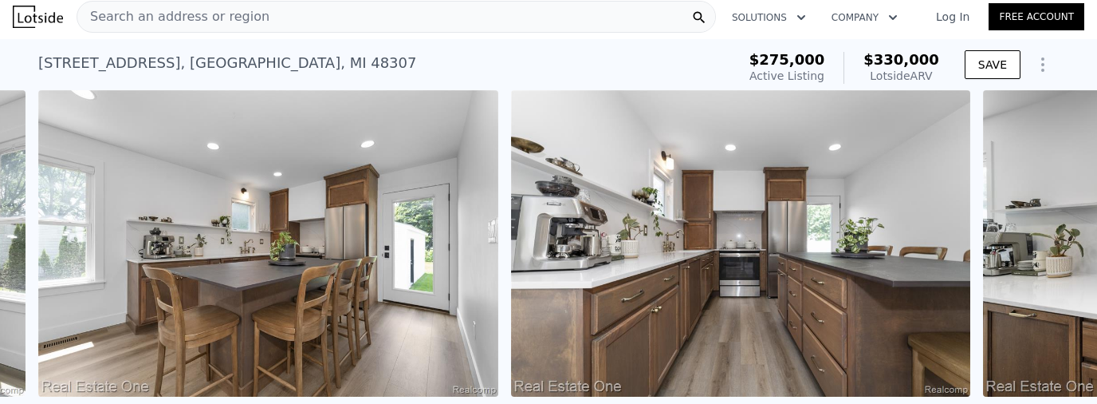
scroll to position [0, 2996]
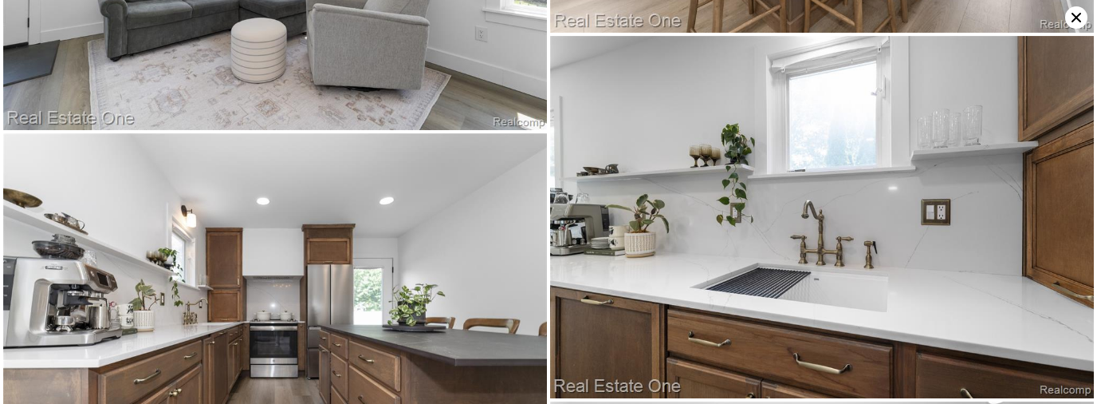
scroll to position [1091, 0]
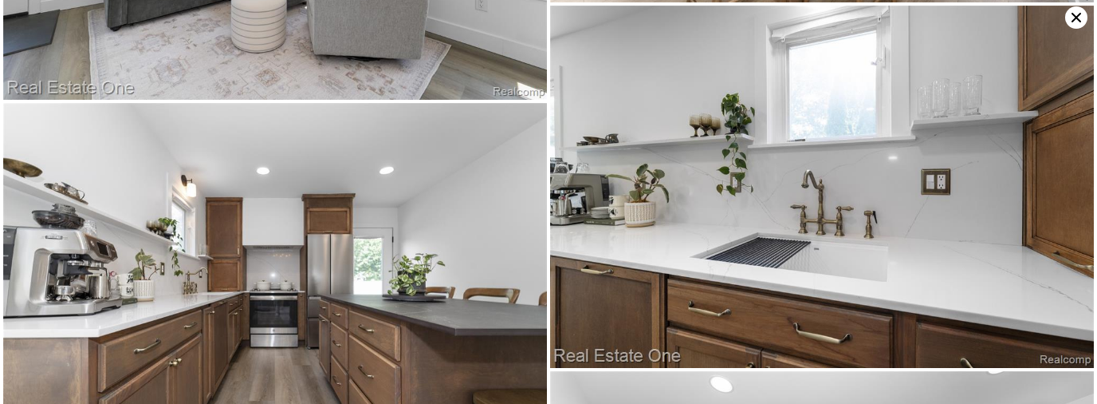
click at [1083, 18] on icon at bounding box center [1076, 17] width 22 height 22
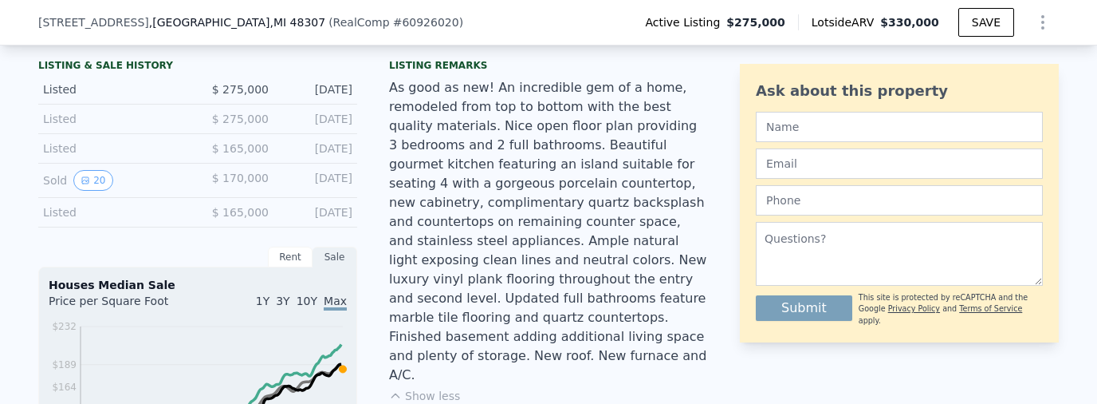
scroll to position [383, 0]
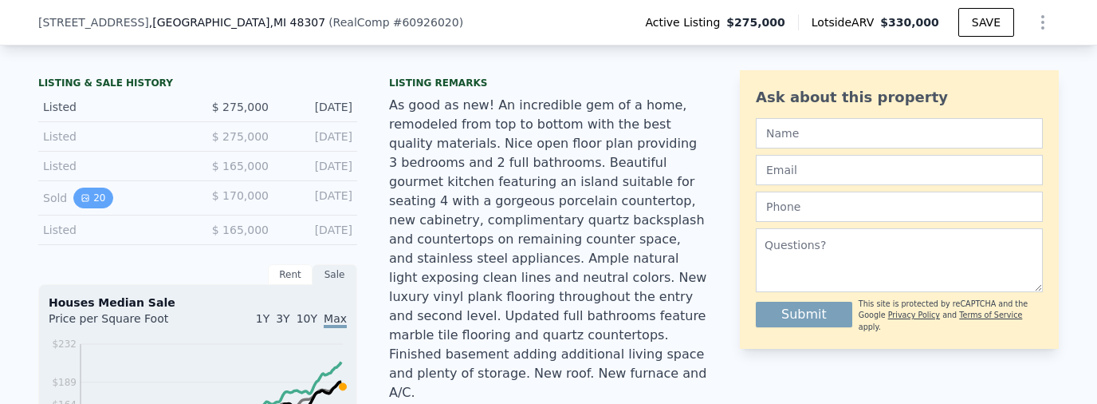
click at [82, 199] on icon "View historical data" at bounding box center [85, 198] width 6 height 6
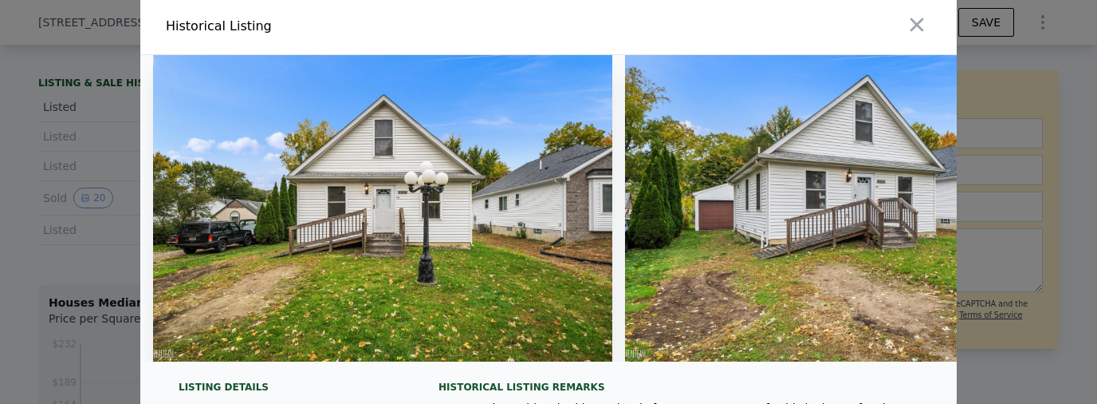
scroll to position [0, 0]
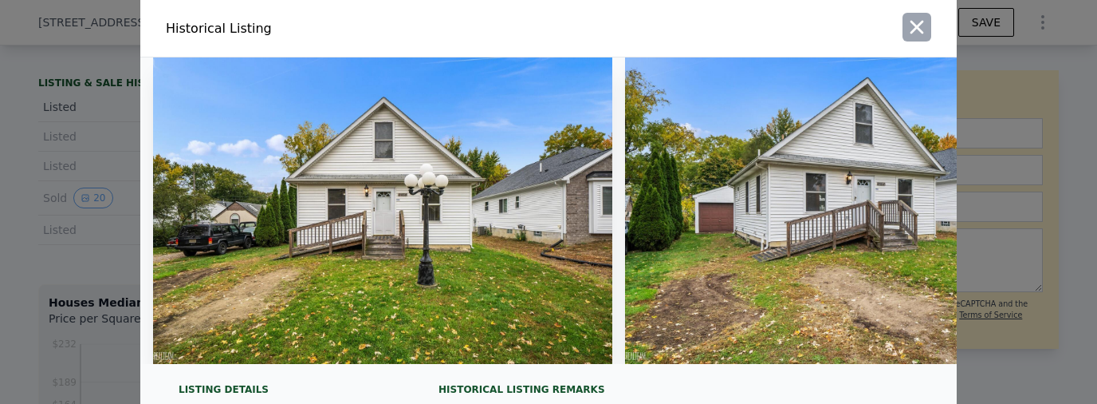
click at [910, 26] on icon "button" at bounding box center [917, 27] width 22 height 22
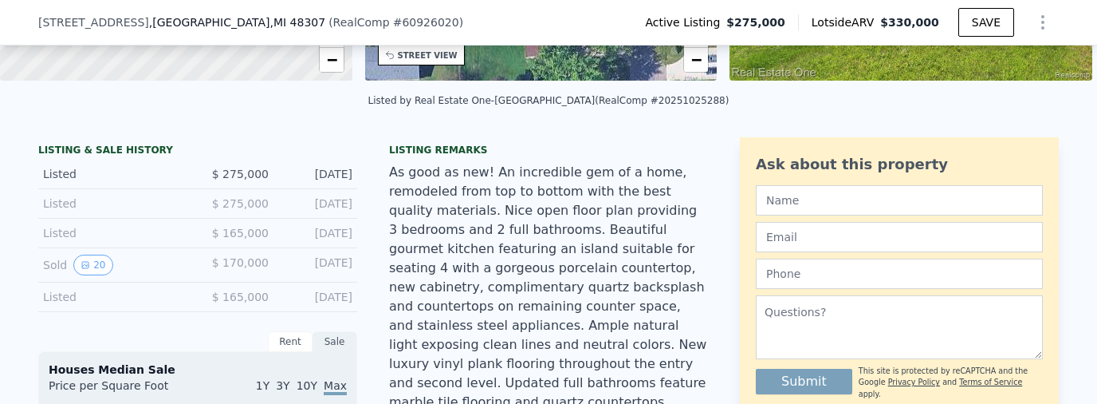
scroll to position [319, 0]
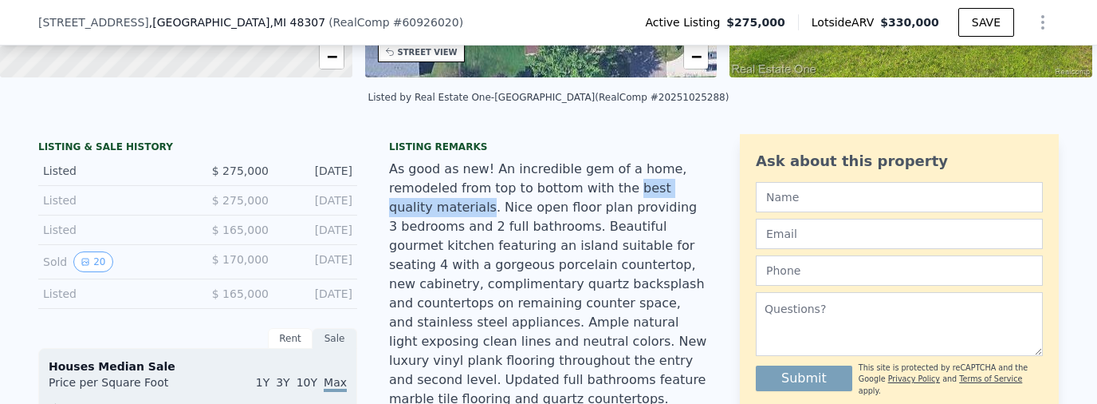
drag, startPoint x: 539, startPoint y: 194, endPoint x: 652, endPoint y: 193, distance: 113.3
click at [652, 193] on div "As good as new! An incredible gem of a home, remodeled from top to bottom with …" at bounding box center [548, 313] width 319 height 306
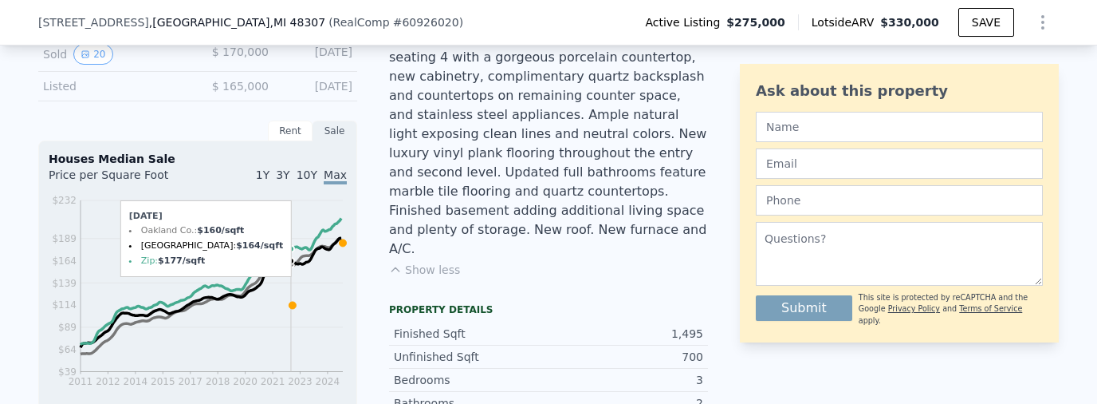
scroll to position [479, 0]
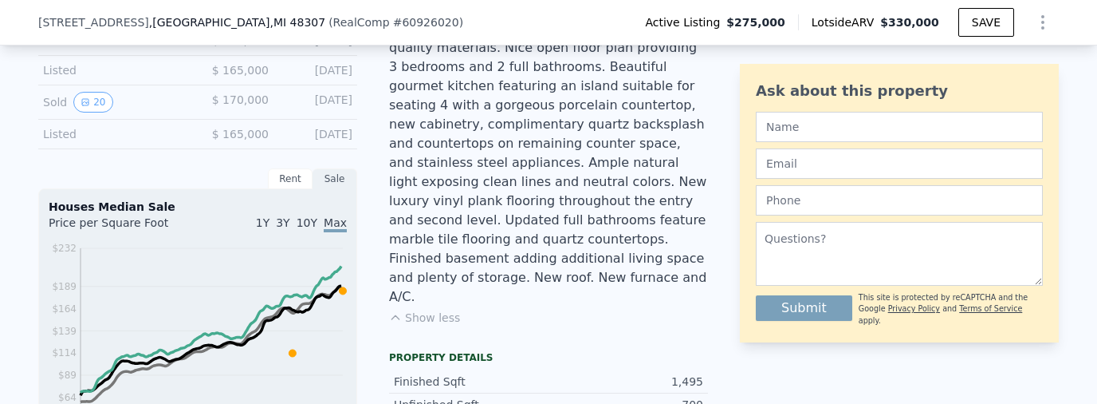
click at [291, 181] on div "Rent" at bounding box center [290, 178] width 45 height 21
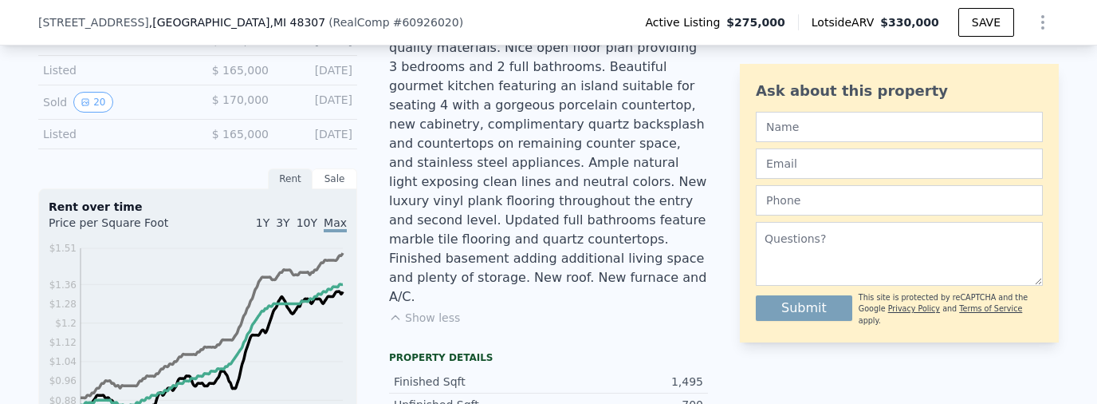
click at [323, 183] on div "Sale" at bounding box center [335, 178] width 45 height 21
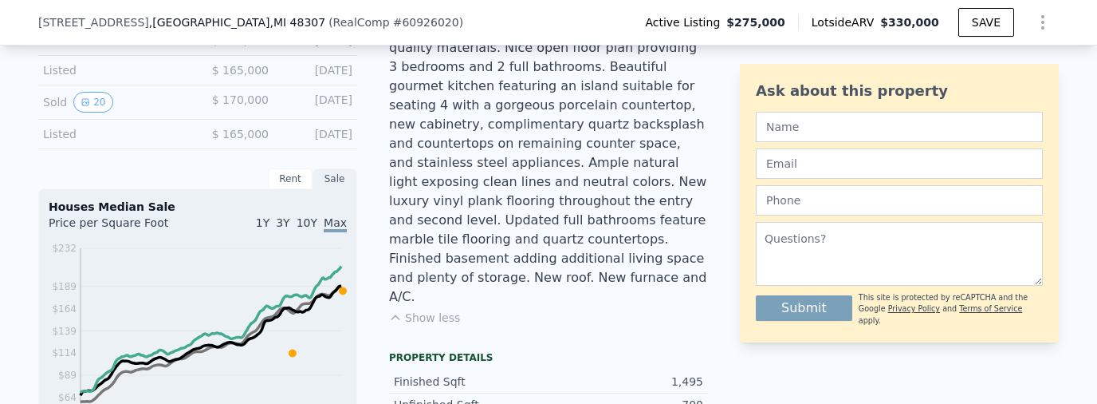
click at [282, 183] on div "Rent" at bounding box center [290, 178] width 45 height 21
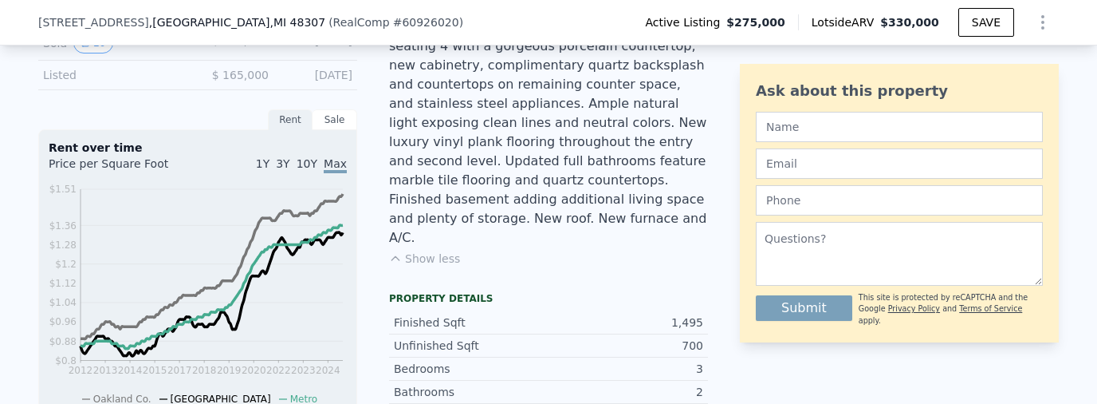
scroll to position [542, 0]
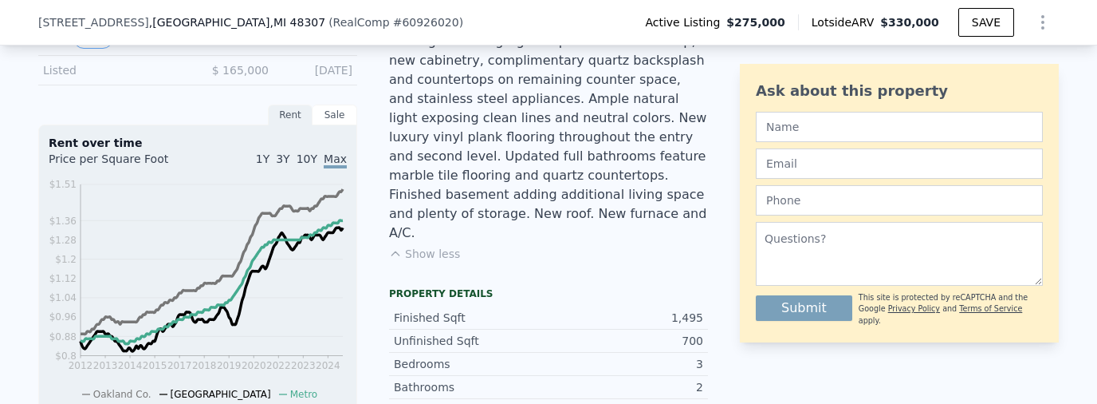
click at [328, 117] on div "Sale" at bounding box center [335, 114] width 45 height 21
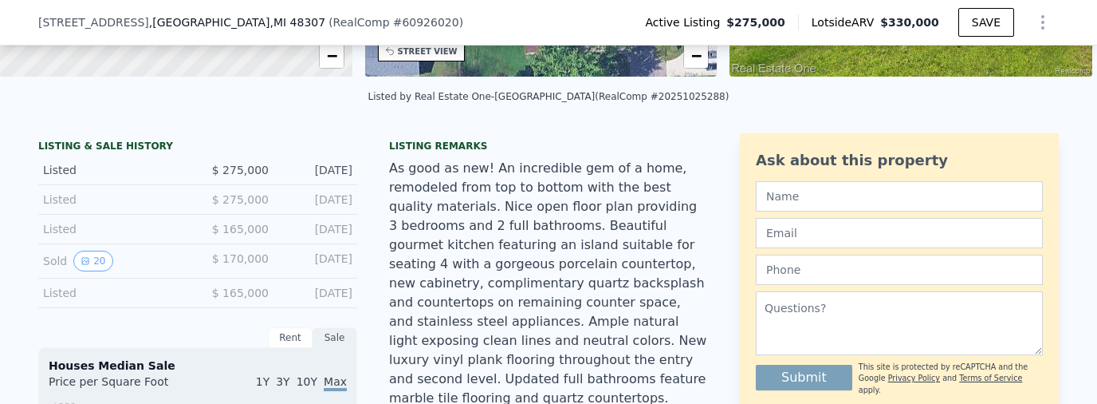
scroll to position [319, 0]
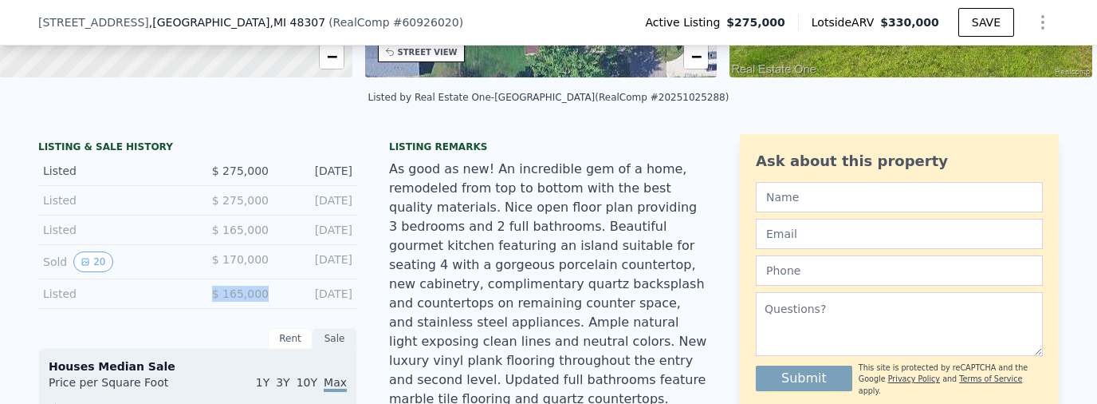
drag, startPoint x: 266, startPoint y: 297, endPoint x: 215, endPoint y: 297, distance: 51.8
click at [215, 297] on div "Listed $ 165,000 [DATE]" at bounding box center [197, 294] width 319 height 30
drag, startPoint x: 269, startPoint y: 261, endPoint x: 216, endPoint y: 262, distance: 52.7
click at [216, 262] on div "Sold 20 $ 170,000 [DATE]" at bounding box center [197, 262] width 319 height 34
drag, startPoint x: 356, startPoint y: 235, endPoint x: 219, endPoint y: 226, distance: 137.5
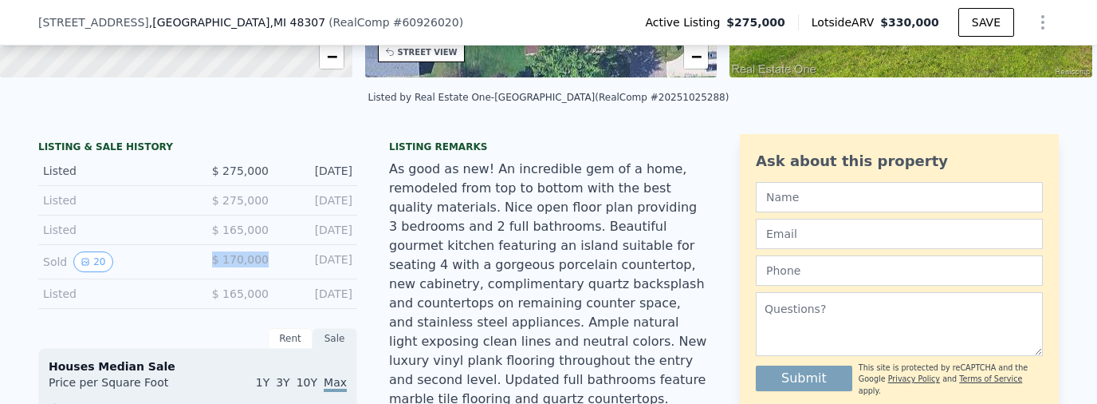
click at [260, 245] on div "Listed $ 165,000 [DATE]" at bounding box center [197, 230] width 319 height 30
